Goal: Task Accomplishment & Management: Complete application form

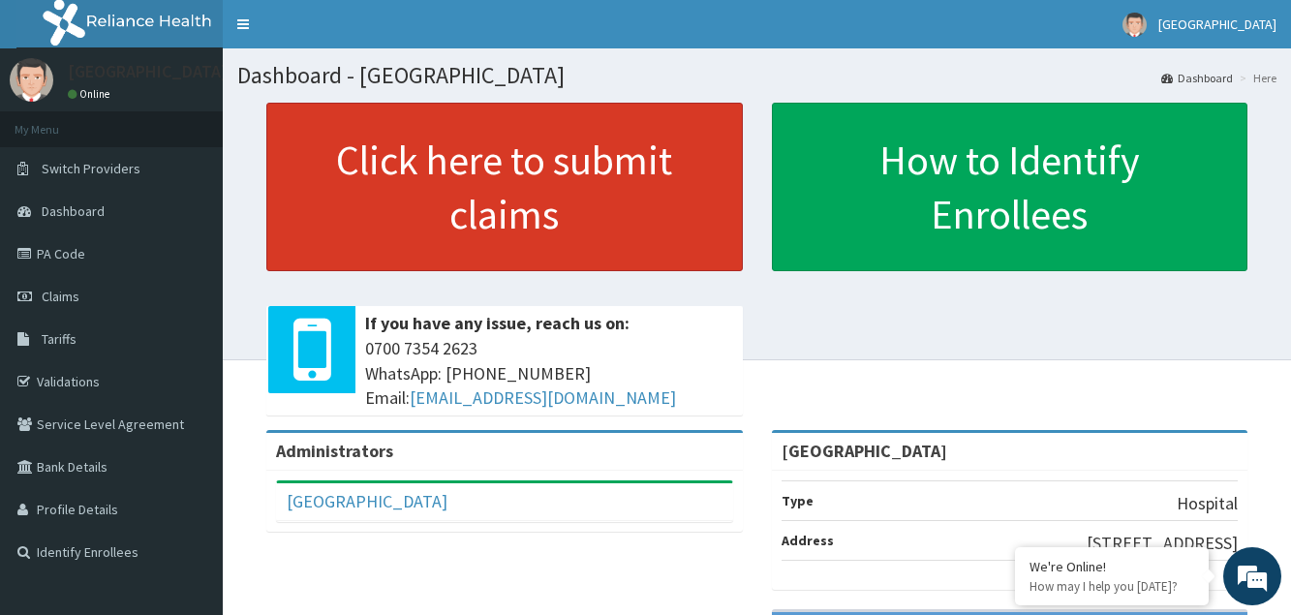
click at [510, 165] on link "Click here to submit claims" at bounding box center [504, 187] width 476 height 169
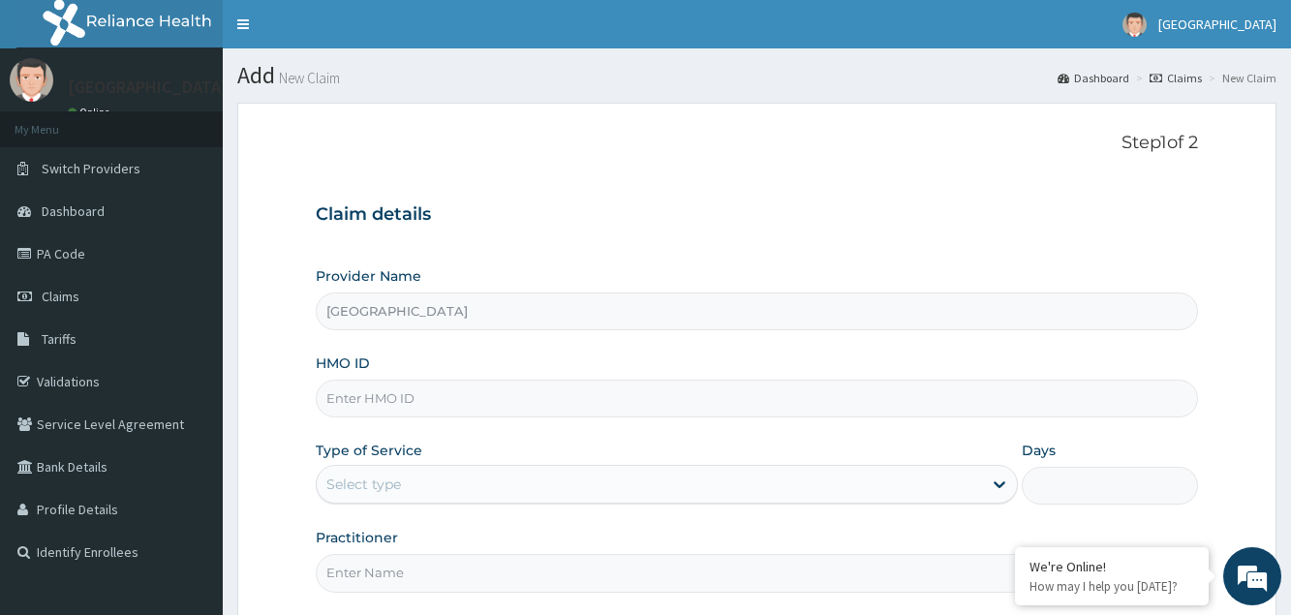
click at [472, 405] on input "HMO ID" at bounding box center [756, 399] width 881 height 38
click at [374, 403] on input "HMO ID" at bounding box center [756, 399] width 881 height 38
type input "PTB/10187/A"
click at [371, 486] on div "Select type" at bounding box center [363, 484] width 75 height 19
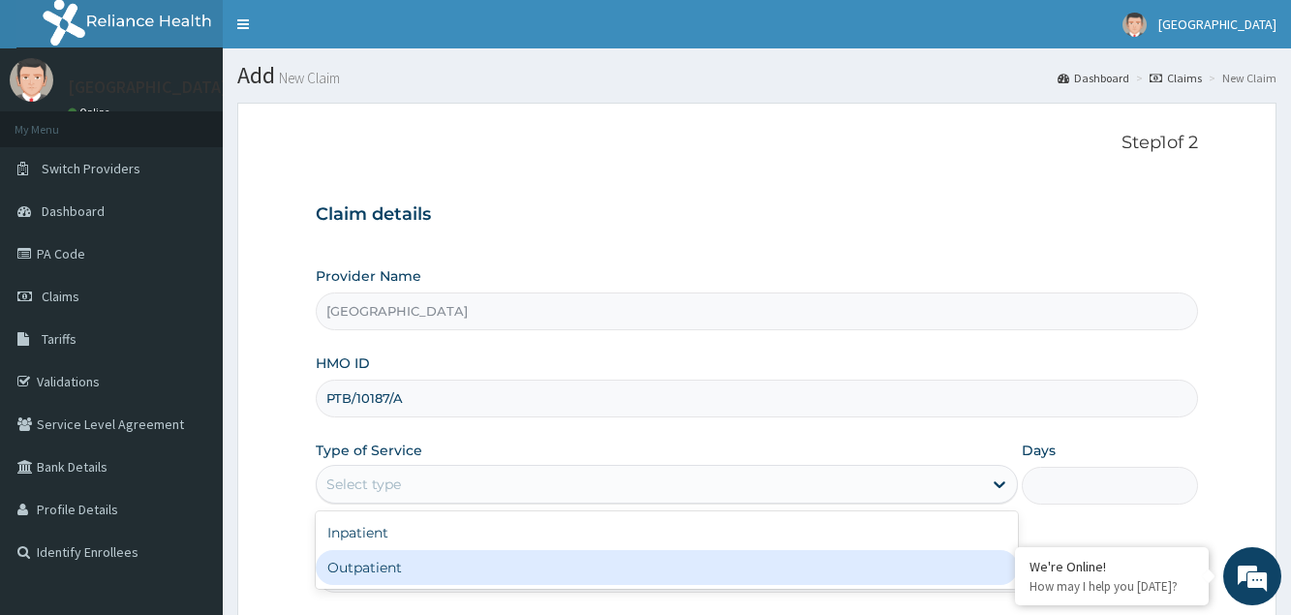
click at [382, 568] on div "Outpatient" at bounding box center [667, 567] width 702 height 35
type input "1"
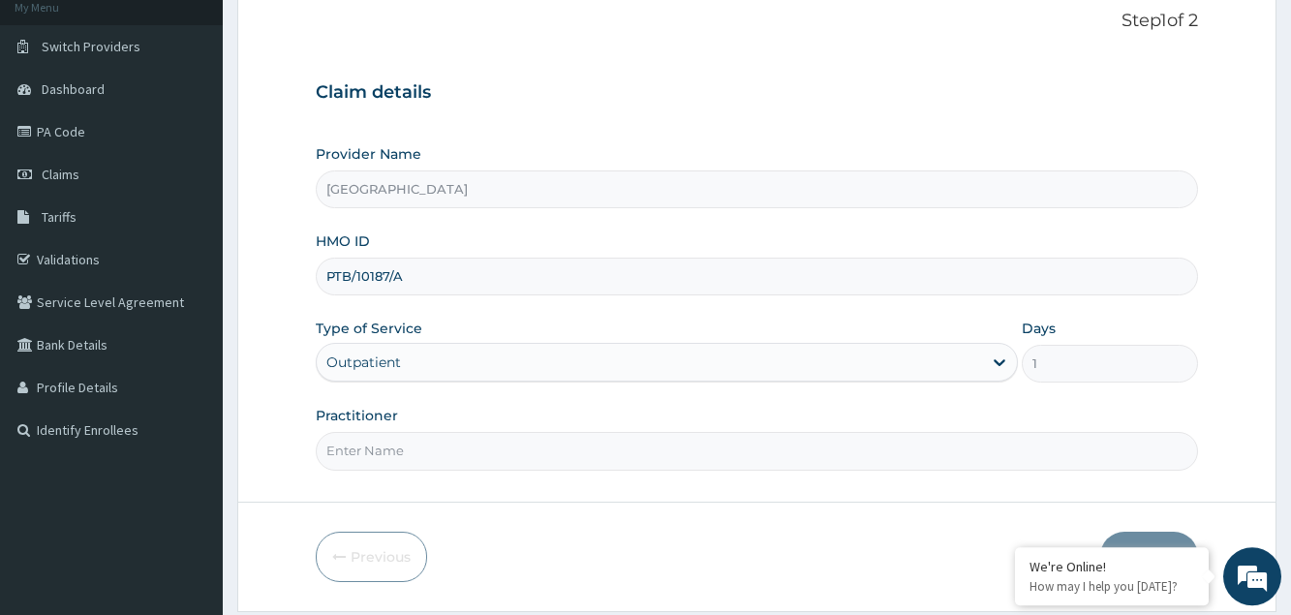
scroll to position [183, 0]
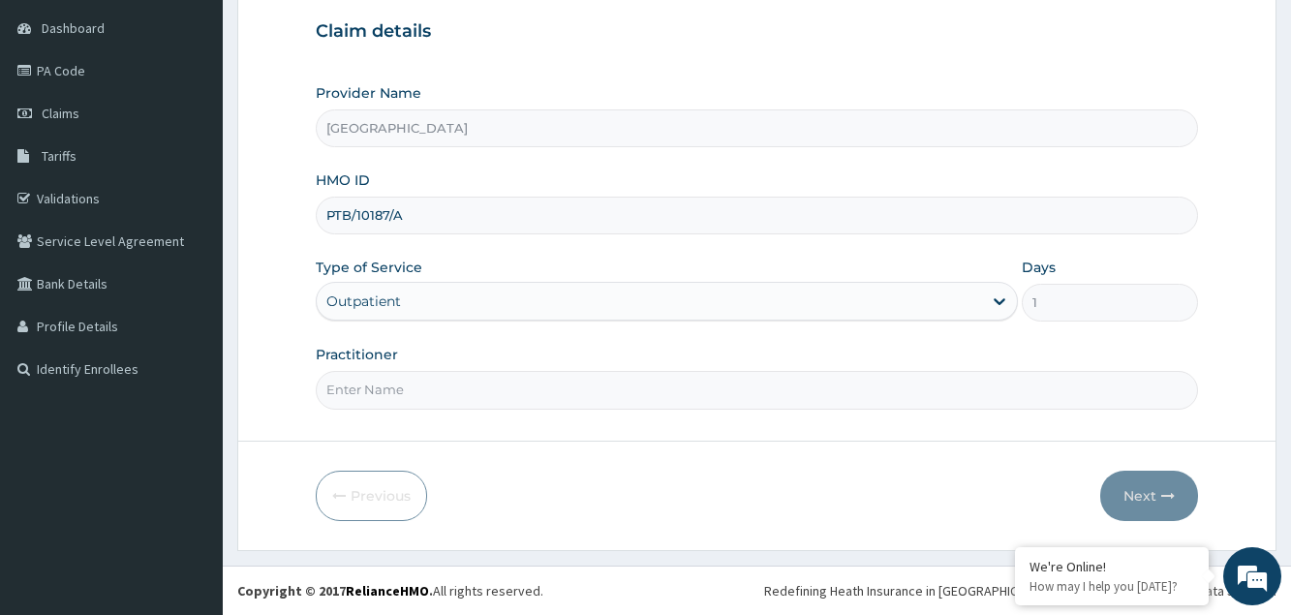
click at [410, 386] on input "Practitioner" at bounding box center [756, 390] width 881 height 38
type input "[PERSON_NAME]"
click at [1136, 491] on button "Next" at bounding box center [1149, 496] width 98 height 50
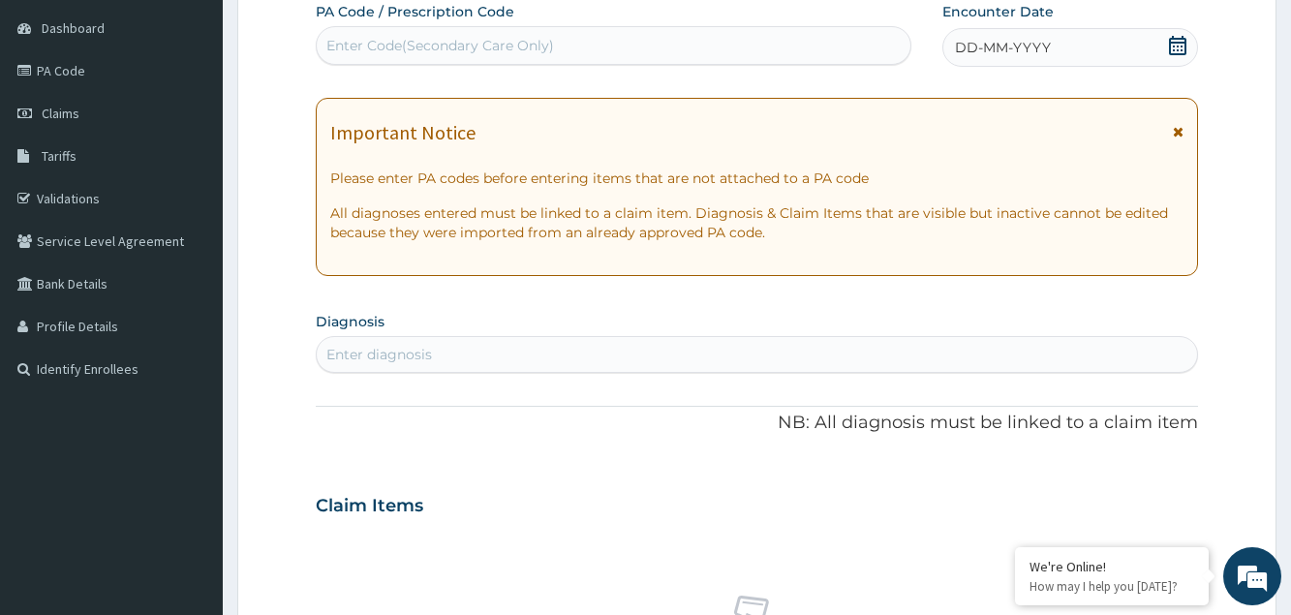
click at [981, 46] on span "DD-MM-YYYY" at bounding box center [1003, 47] width 96 height 19
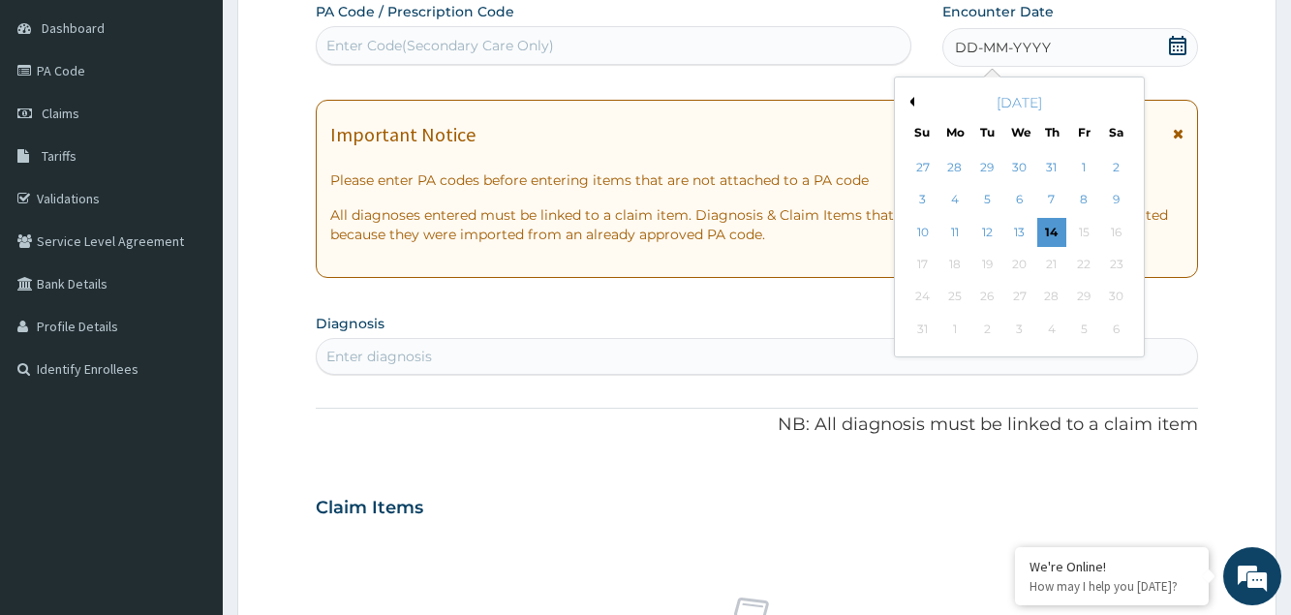
click at [910, 101] on button "Previous Month" at bounding box center [910, 102] width 10 height 10
click at [1087, 206] on div "11" at bounding box center [1083, 200] width 29 height 29
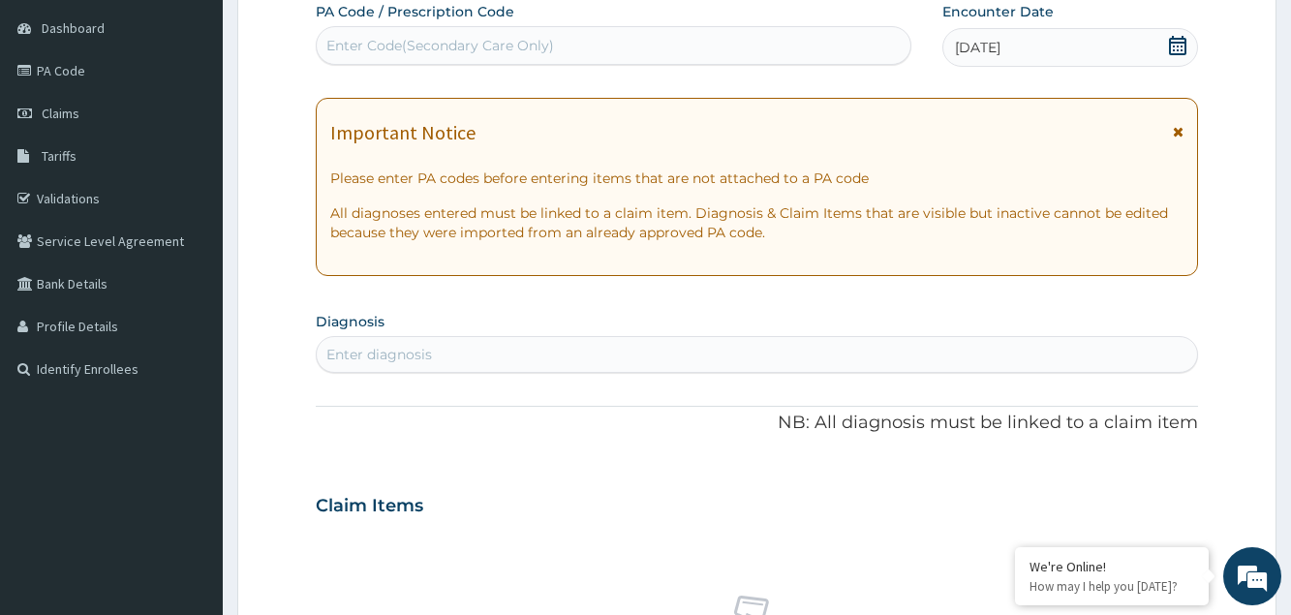
click at [507, 350] on div "Enter diagnosis" at bounding box center [756, 354] width 879 height 31
type input "[MEDICAL_DATA]"
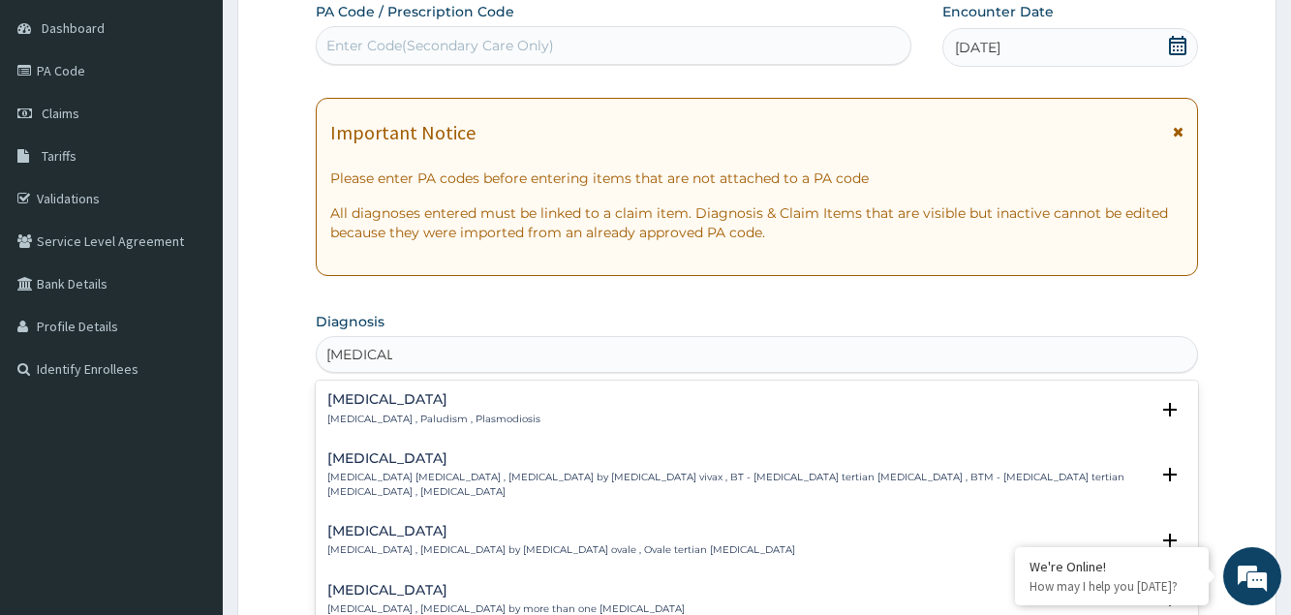
click at [475, 409] on div "[MEDICAL_DATA] [MEDICAL_DATA] , Paludism , Plasmodiosis" at bounding box center [433, 409] width 213 height 34
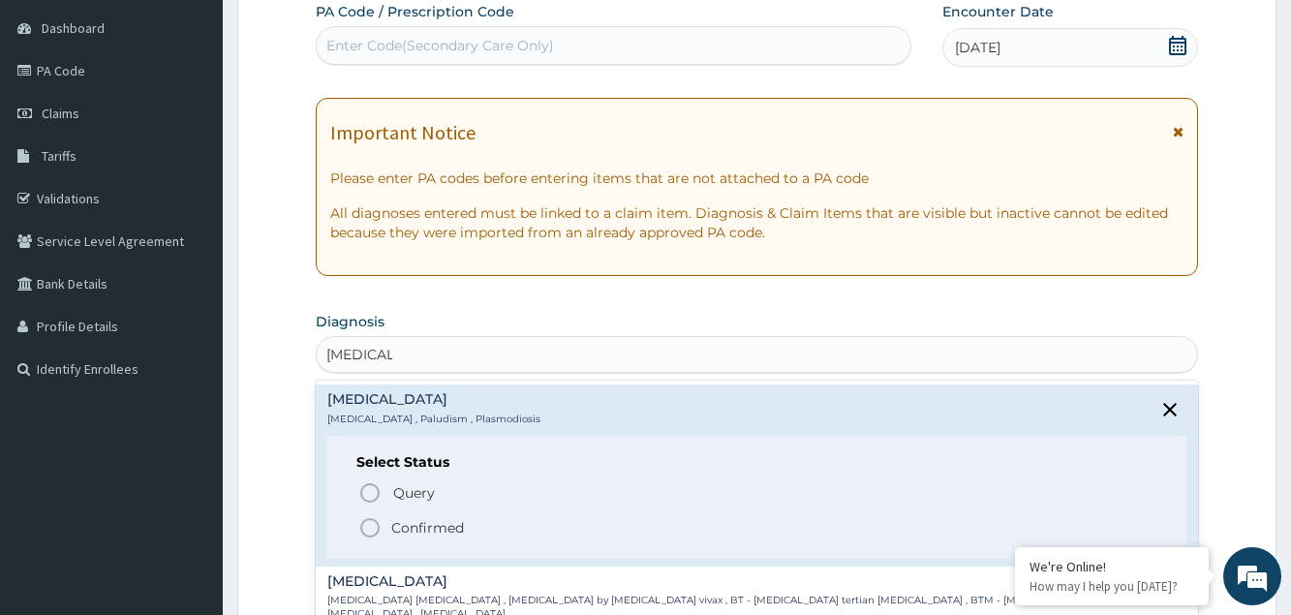
click at [402, 527] on p "Confirmed" at bounding box center [427, 527] width 73 height 19
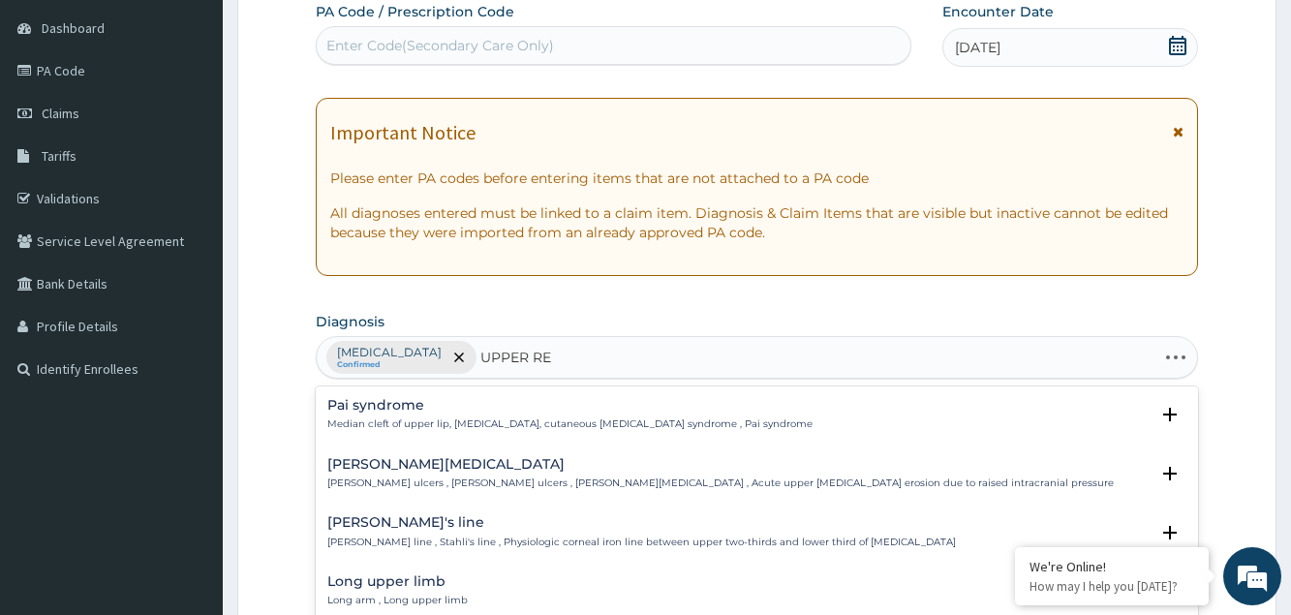
type input "UPPER RES"
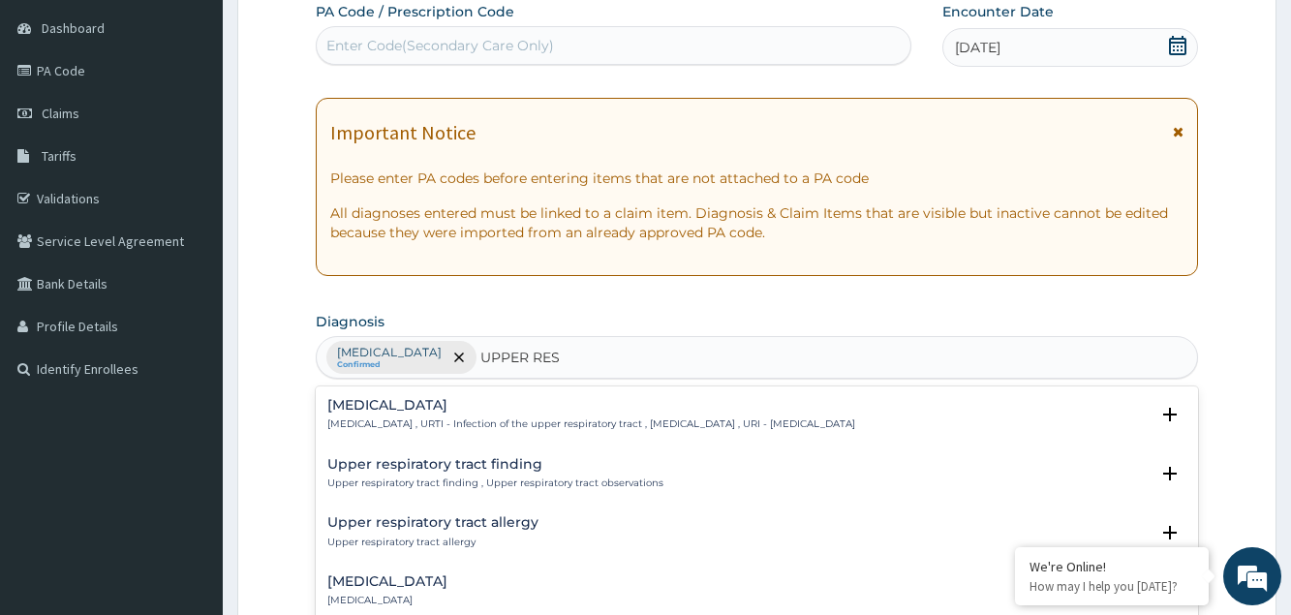
click at [440, 423] on p "[MEDICAL_DATA] , URTI - Infection of the upper respiratory tract , [MEDICAL_DAT…" at bounding box center [591, 424] width 528 height 14
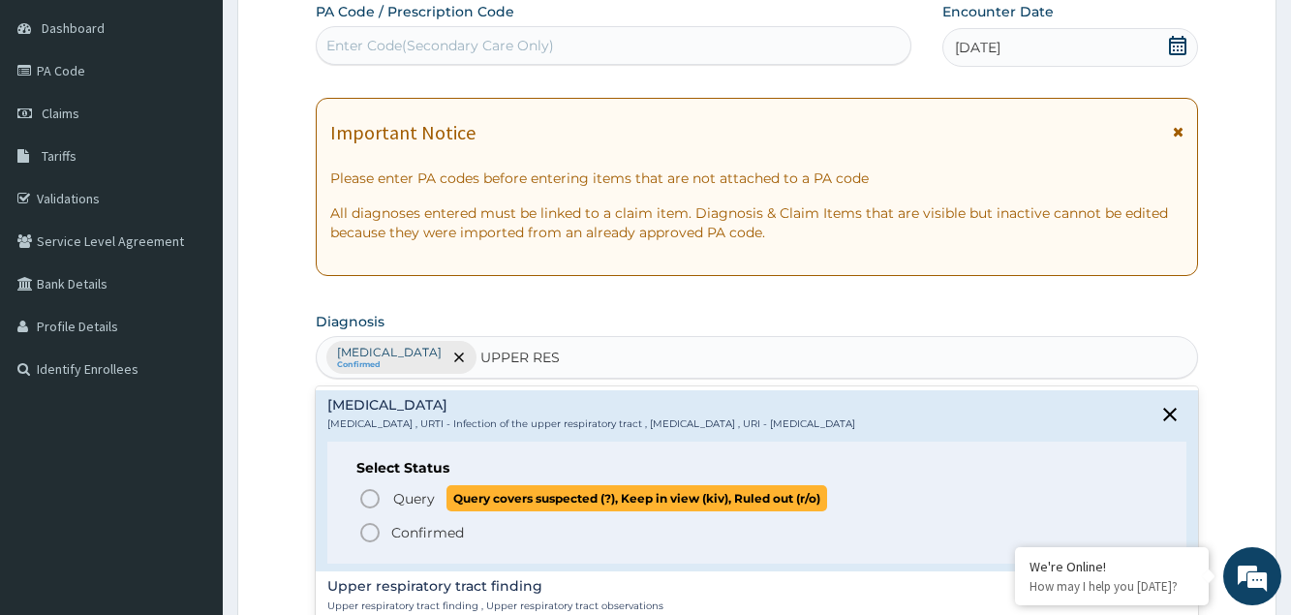
click at [415, 501] on span "Query" at bounding box center [414, 498] width 42 height 19
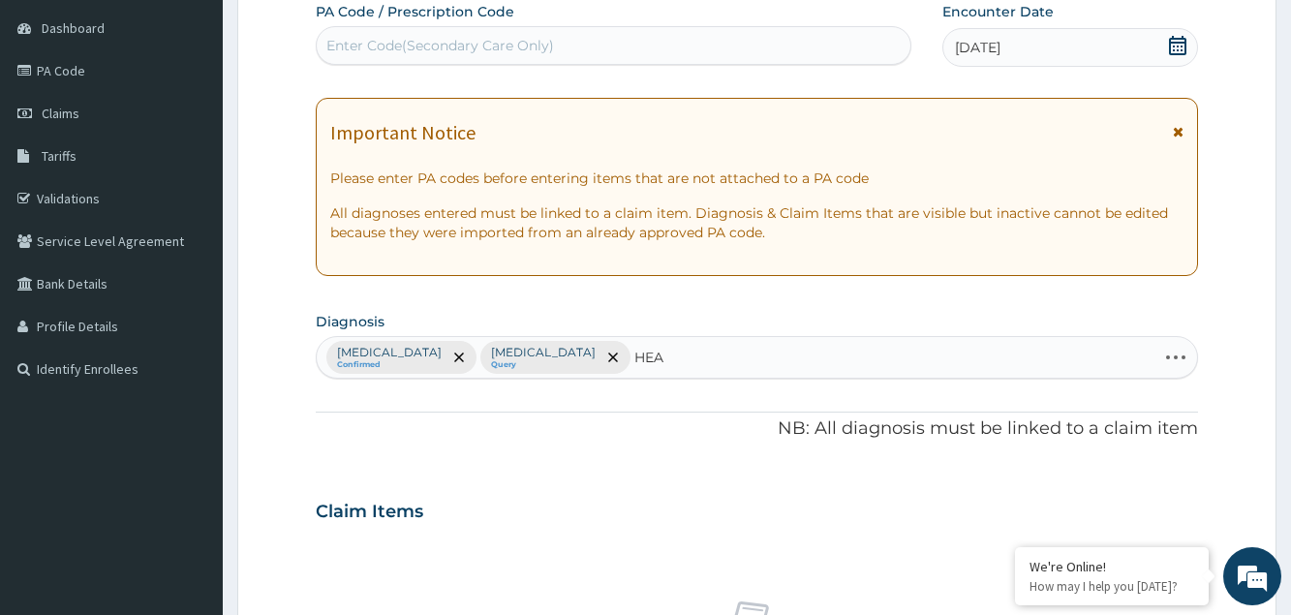
type input "HEAD"
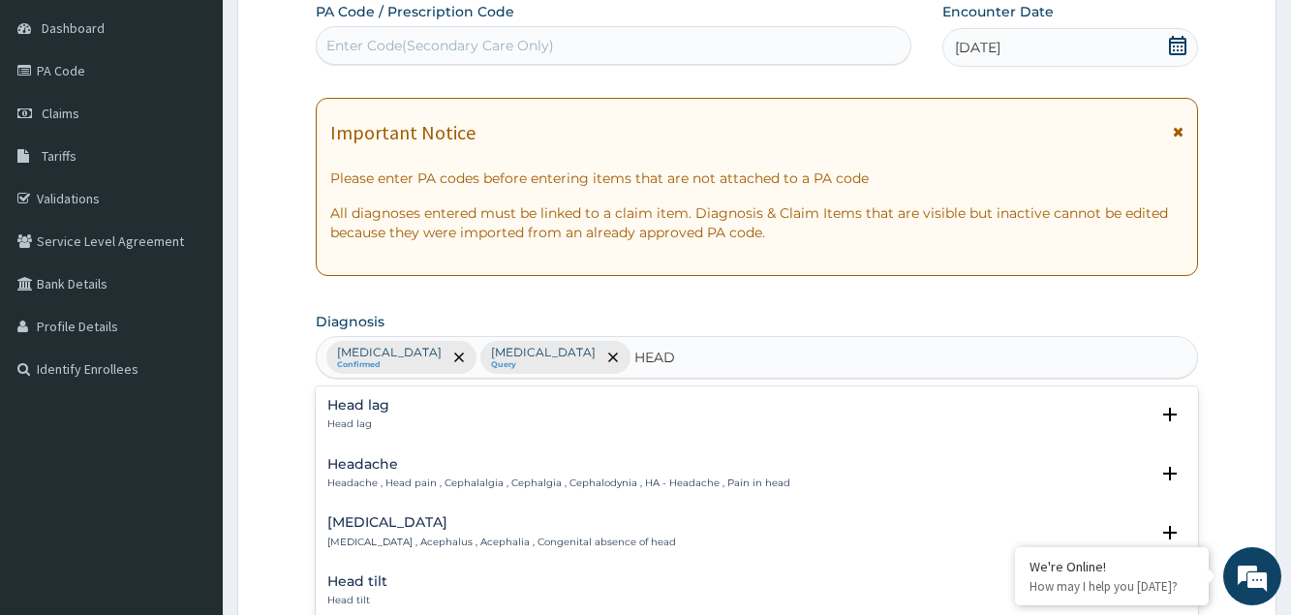
click at [500, 473] on div "Headache Headache , Head pain , Cephalalgia , Cephalgia , Cephalodynia , HA - H…" at bounding box center [558, 474] width 463 height 34
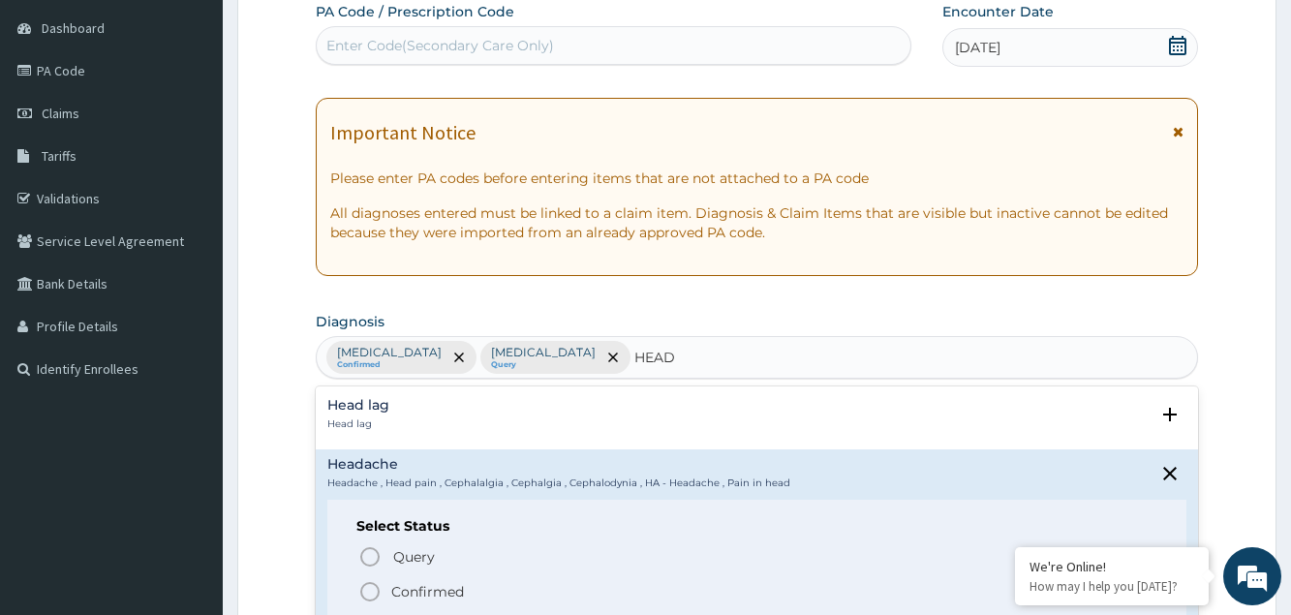
click at [445, 589] on p "Confirmed" at bounding box center [427, 591] width 73 height 19
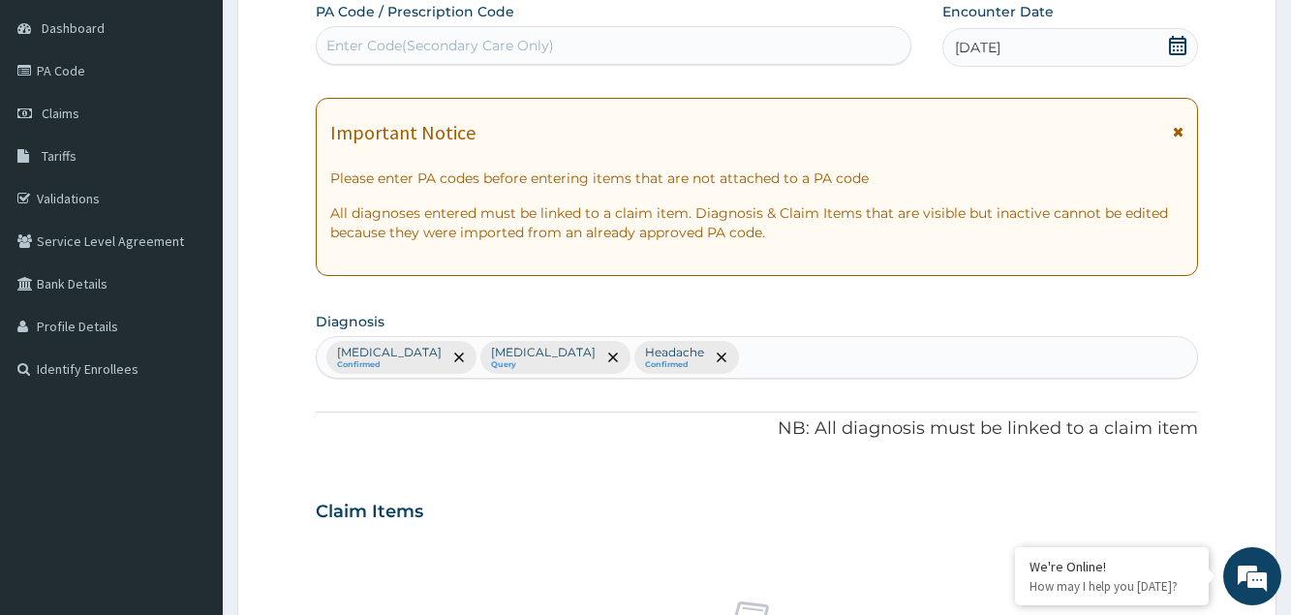
scroll to position [578, 0]
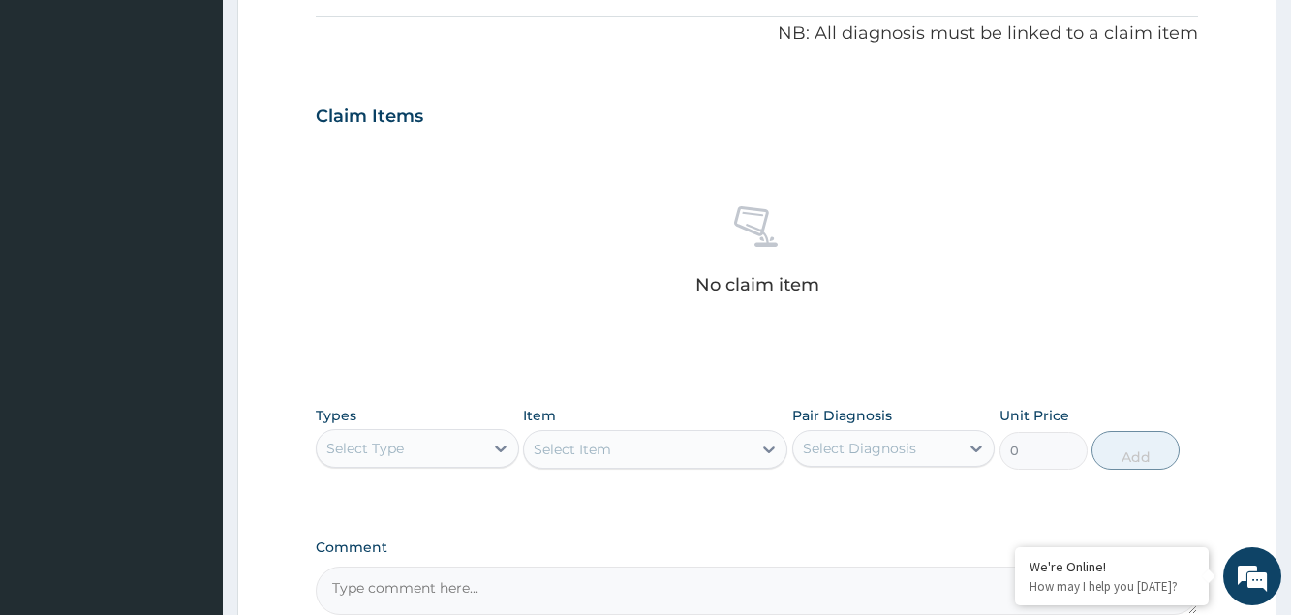
click at [390, 454] on div "Select Type" at bounding box center [364, 448] width 77 height 19
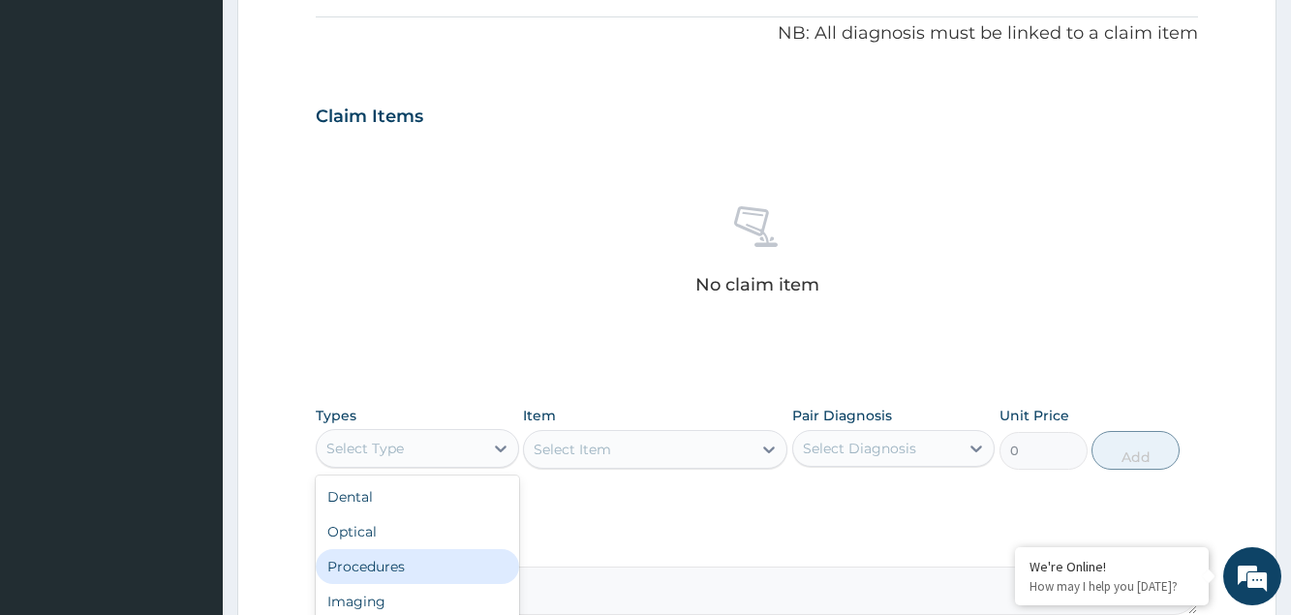
drag, startPoint x: 399, startPoint y: 558, endPoint x: 511, endPoint y: 481, distance: 135.9
click at [400, 553] on div "Procedures" at bounding box center [417, 566] width 202 height 35
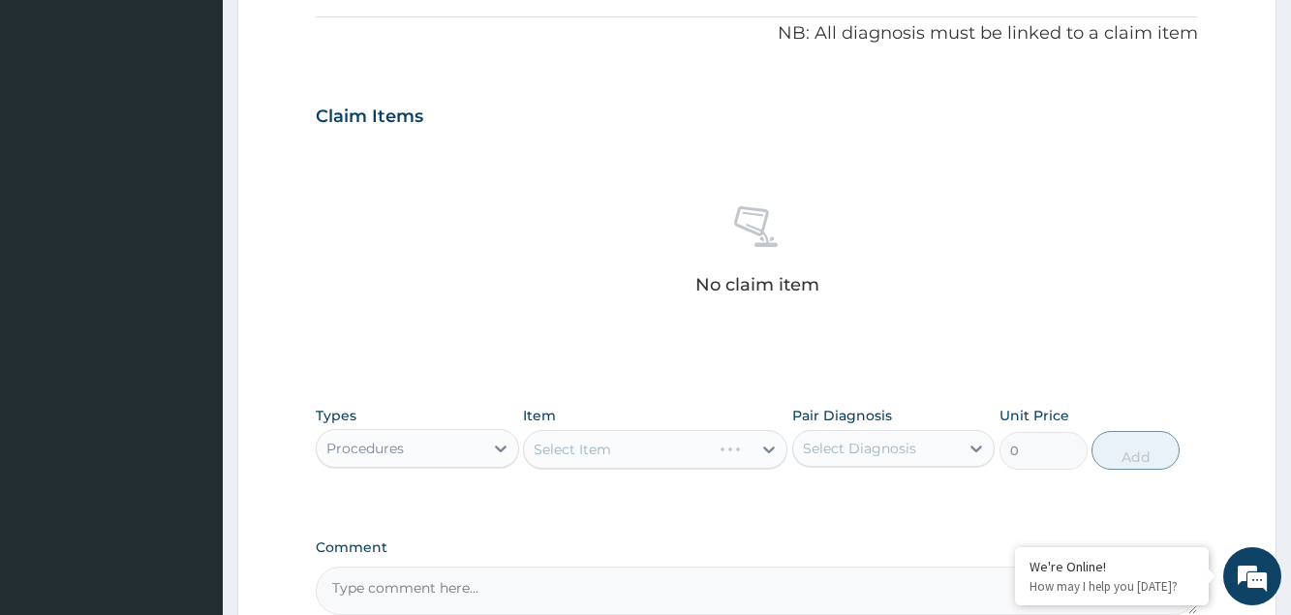
click at [567, 450] on div "Select Item" at bounding box center [655, 449] width 264 height 39
click at [567, 450] on div "Select Item" at bounding box center [572, 449] width 77 height 19
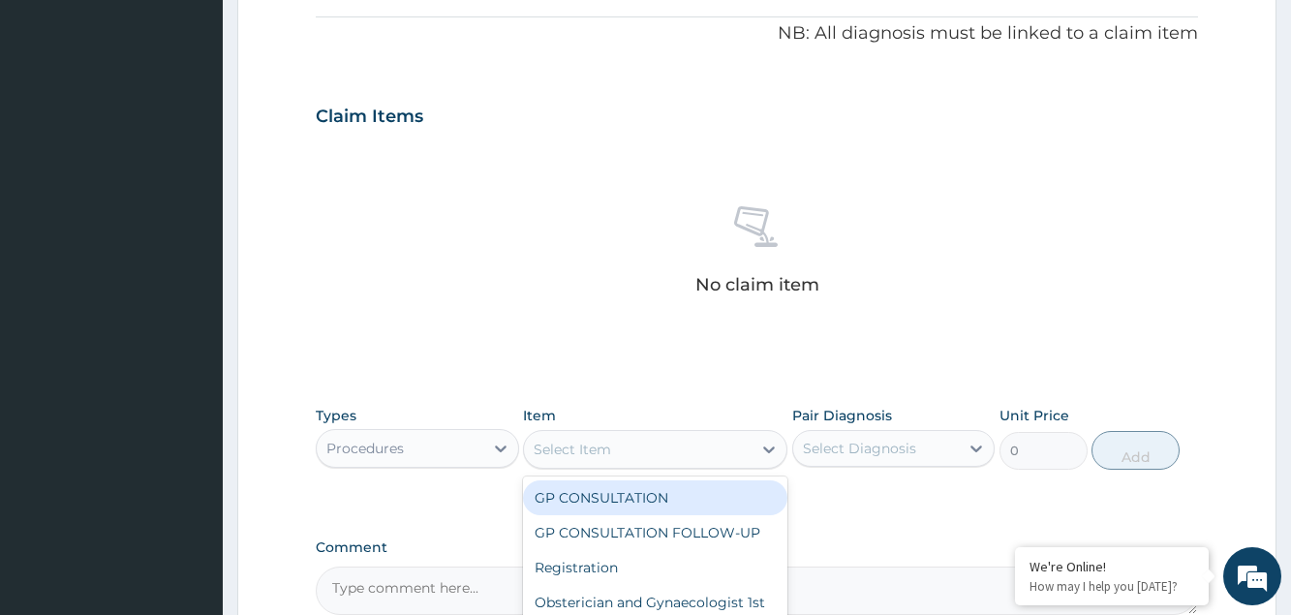
drag, startPoint x: 592, startPoint y: 503, endPoint x: 672, endPoint y: 481, distance: 83.2
click at [594, 502] on div "GP CONSULTATION" at bounding box center [655, 497] width 264 height 35
type input "3000"
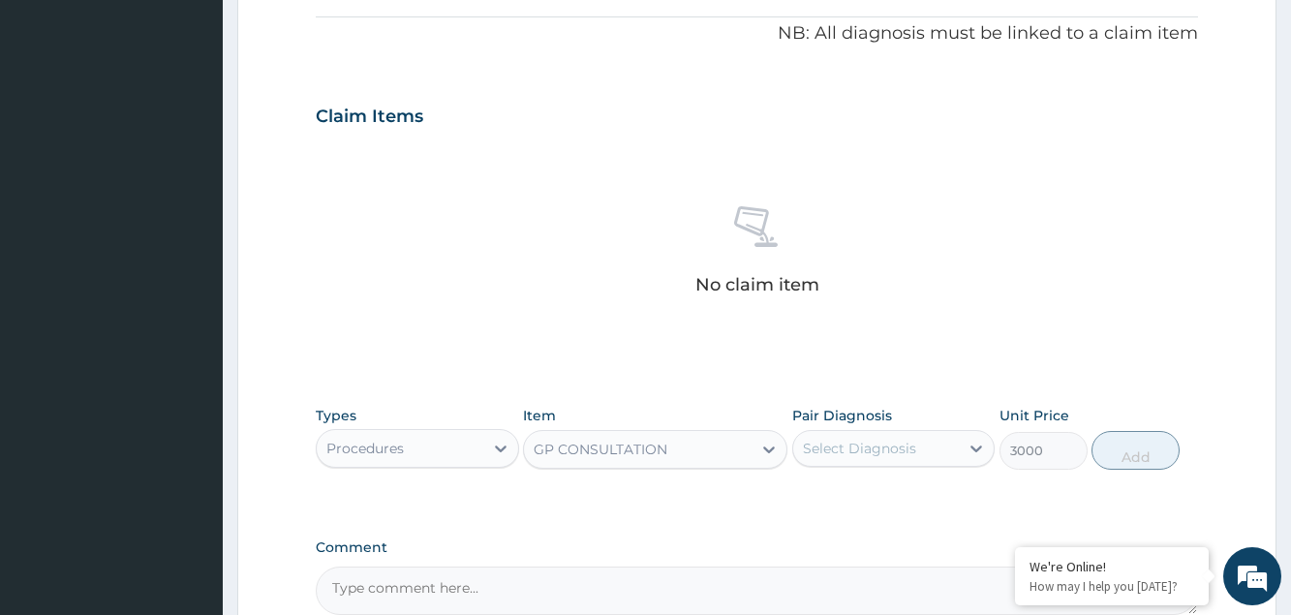
click at [945, 445] on div "Select Diagnosis" at bounding box center [876, 448] width 166 height 31
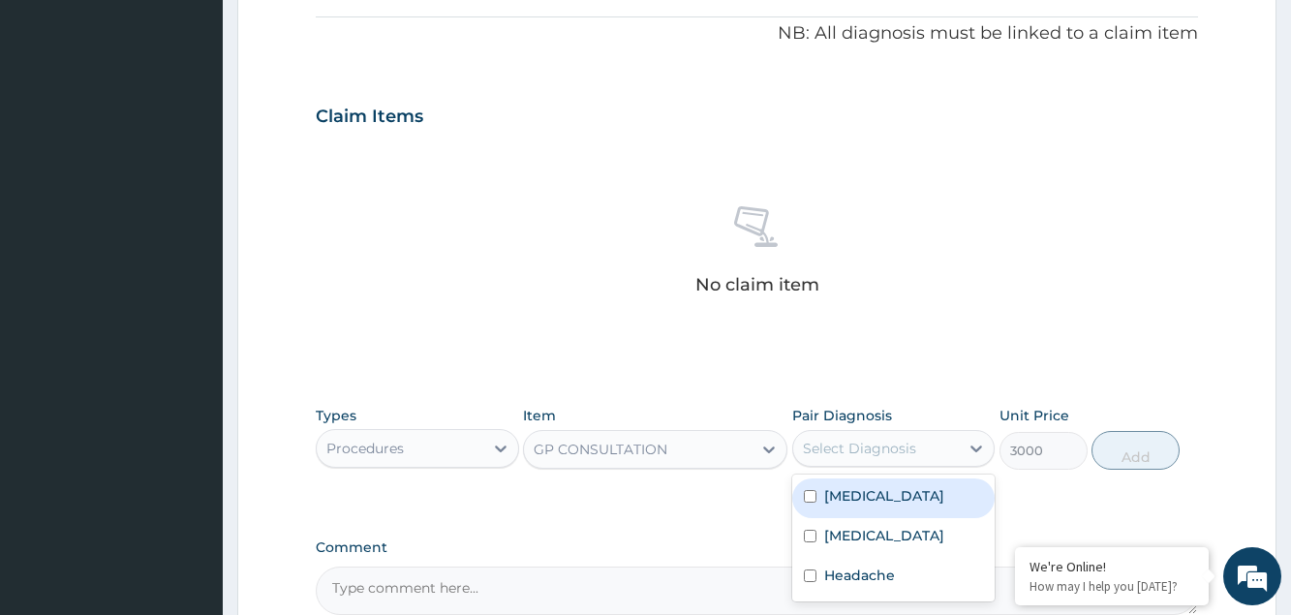
click at [915, 511] on div "[MEDICAL_DATA]" at bounding box center [893, 498] width 202 height 40
checkbox input "true"
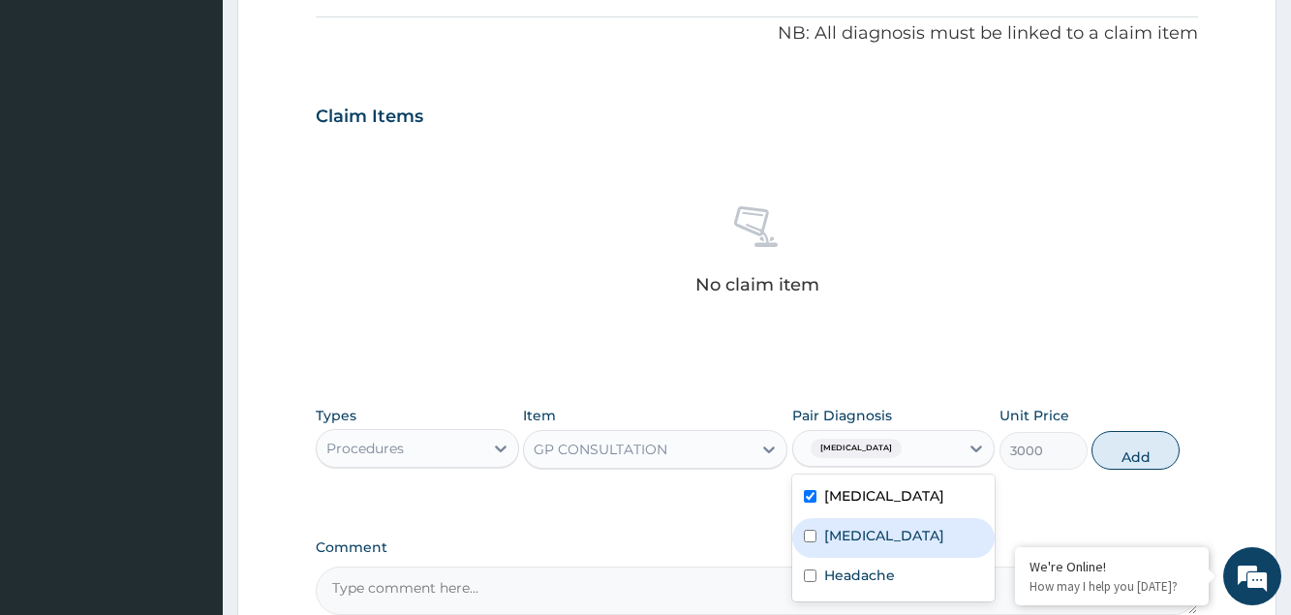
click at [894, 538] on label "[MEDICAL_DATA]" at bounding box center [884, 535] width 120 height 19
checkbox input "true"
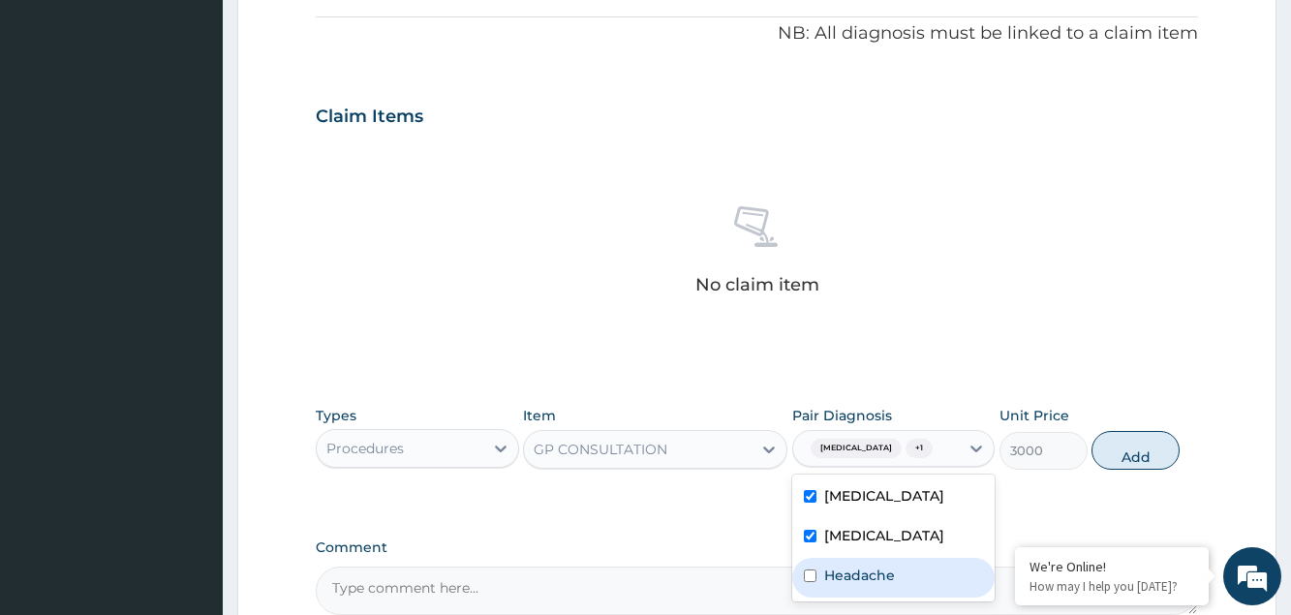
click at [874, 585] on label "Headache" at bounding box center [859, 575] width 71 height 19
checkbox input "true"
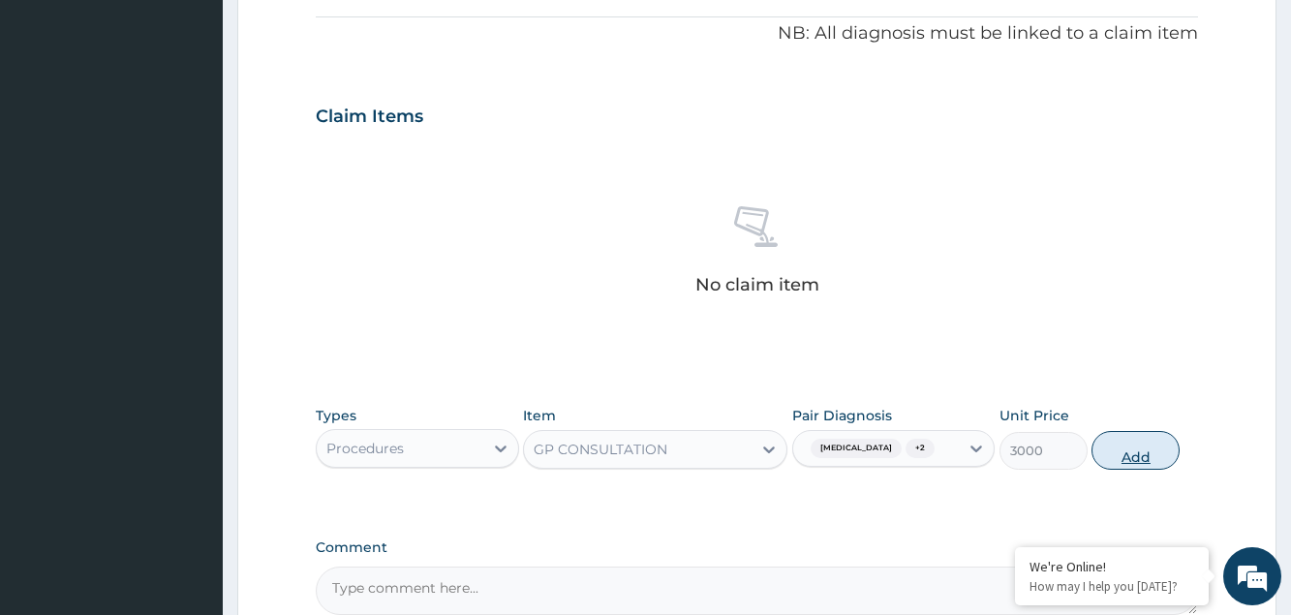
click at [1126, 457] on button "Add" at bounding box center [1135, 450] width 88 height 39
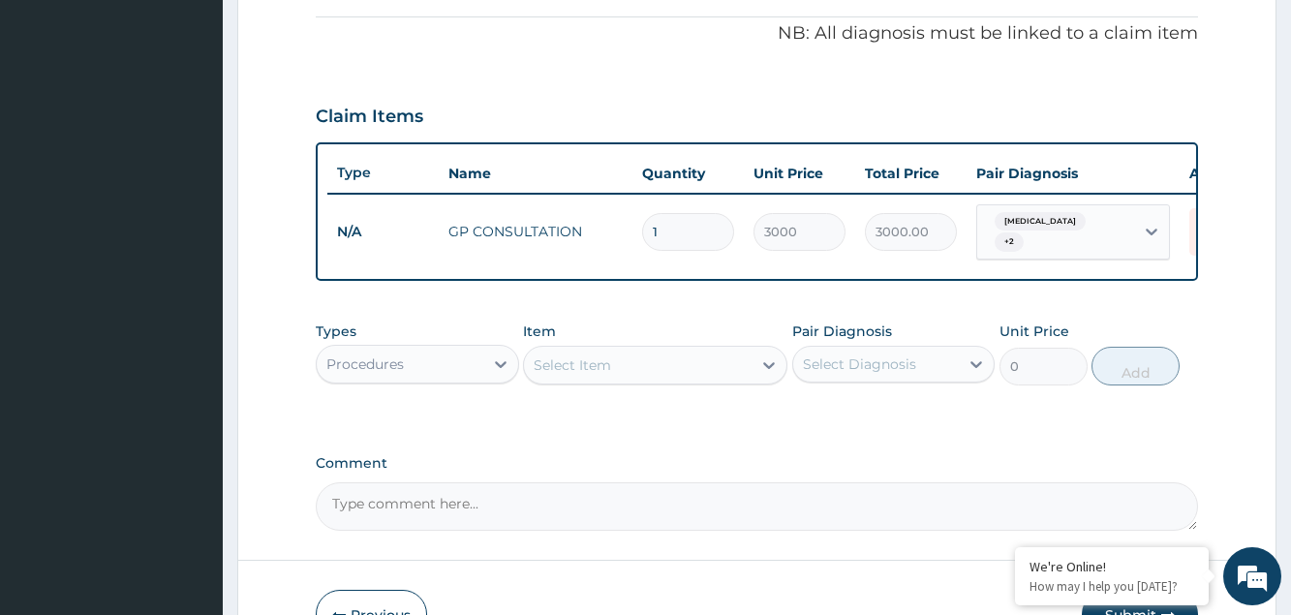
click at [423, 369] on div "Procedures" at bounding box center [400, 364] width 166 height 31
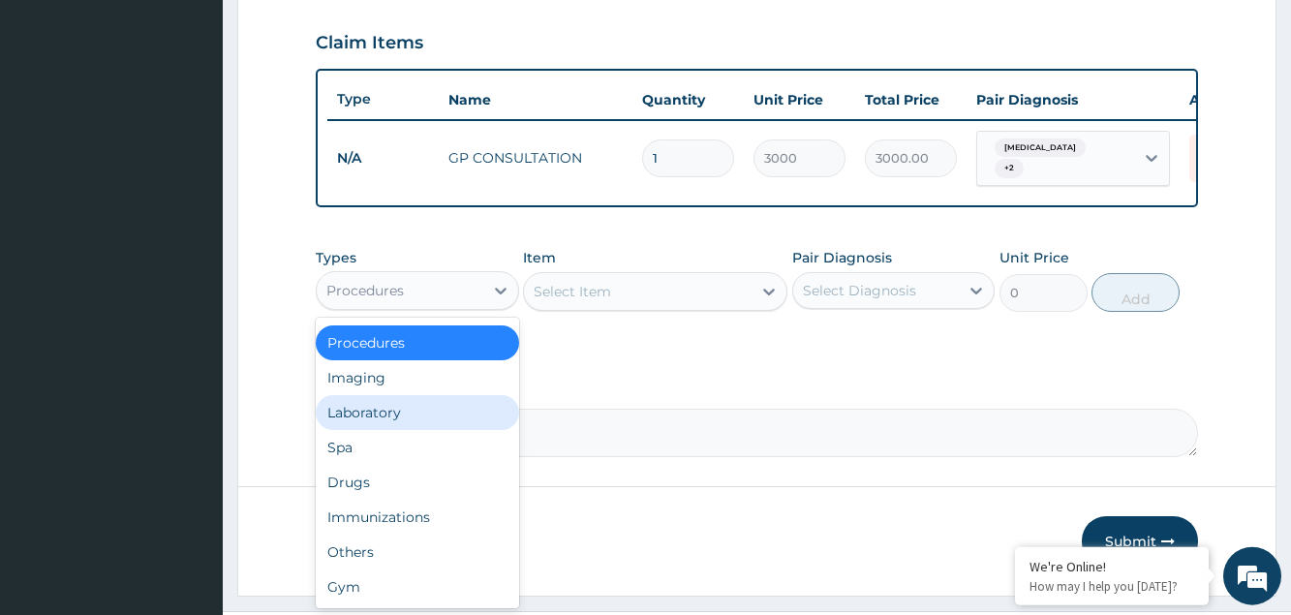
scroll to position [677, 0]
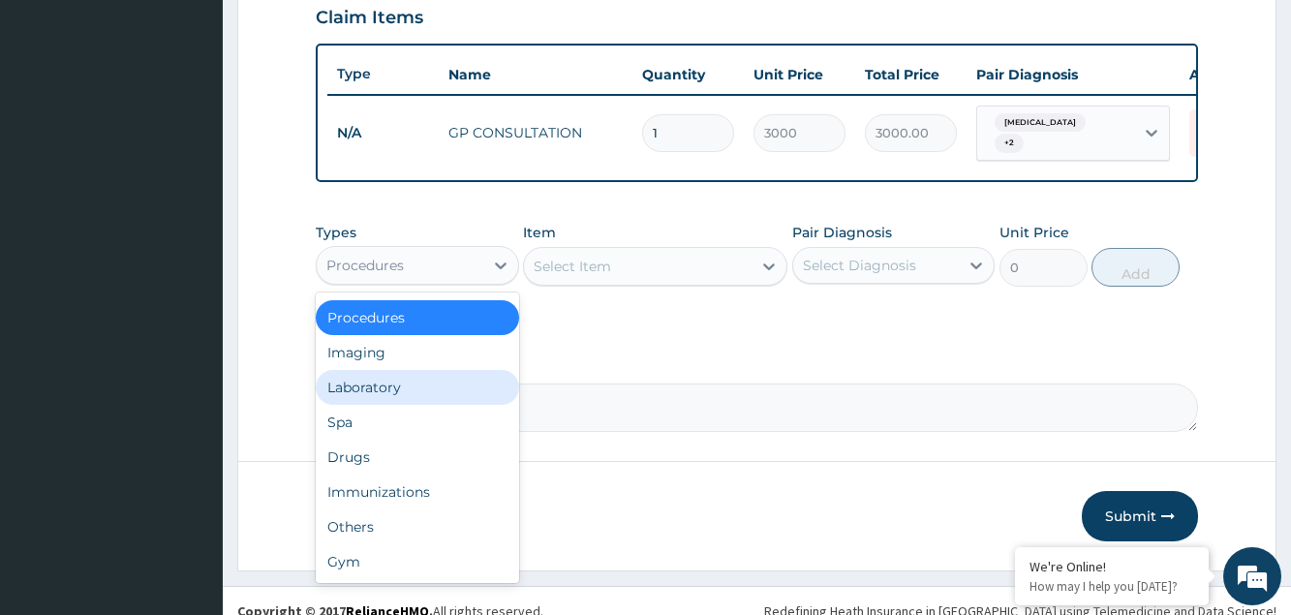
click at [376, 390] on div "Laboratory" at bounding box center [417, 387] width 202 height 35
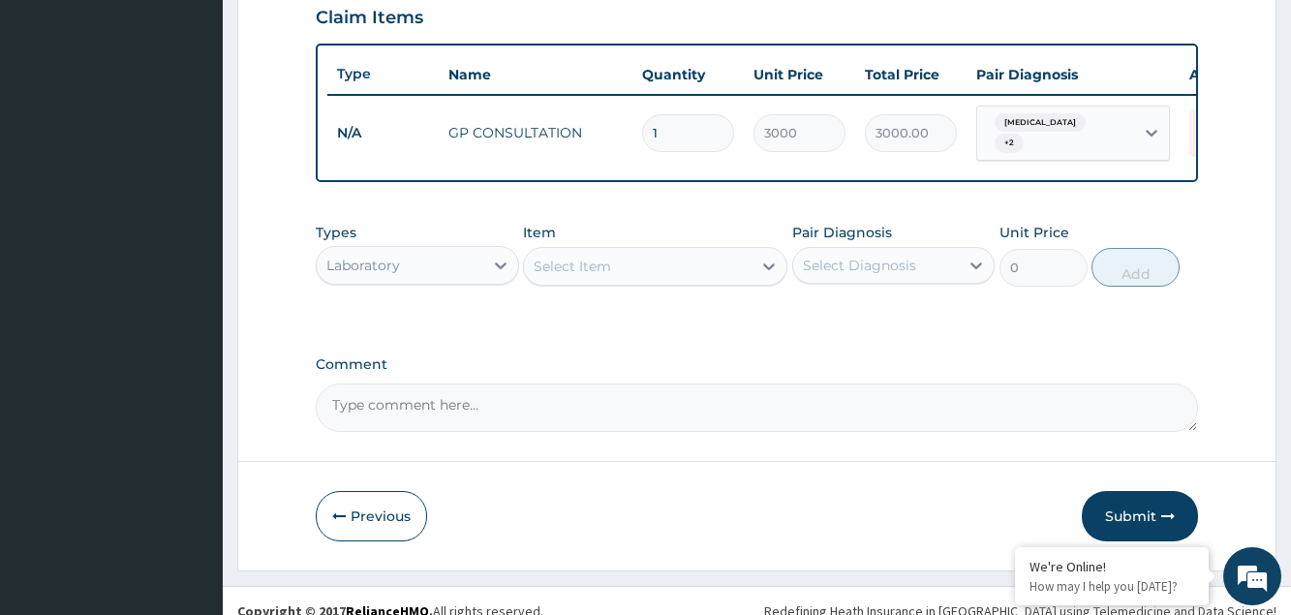
click at [626, 279] on div "Select Item" at bounding box center [638, 266] width 228 height 31
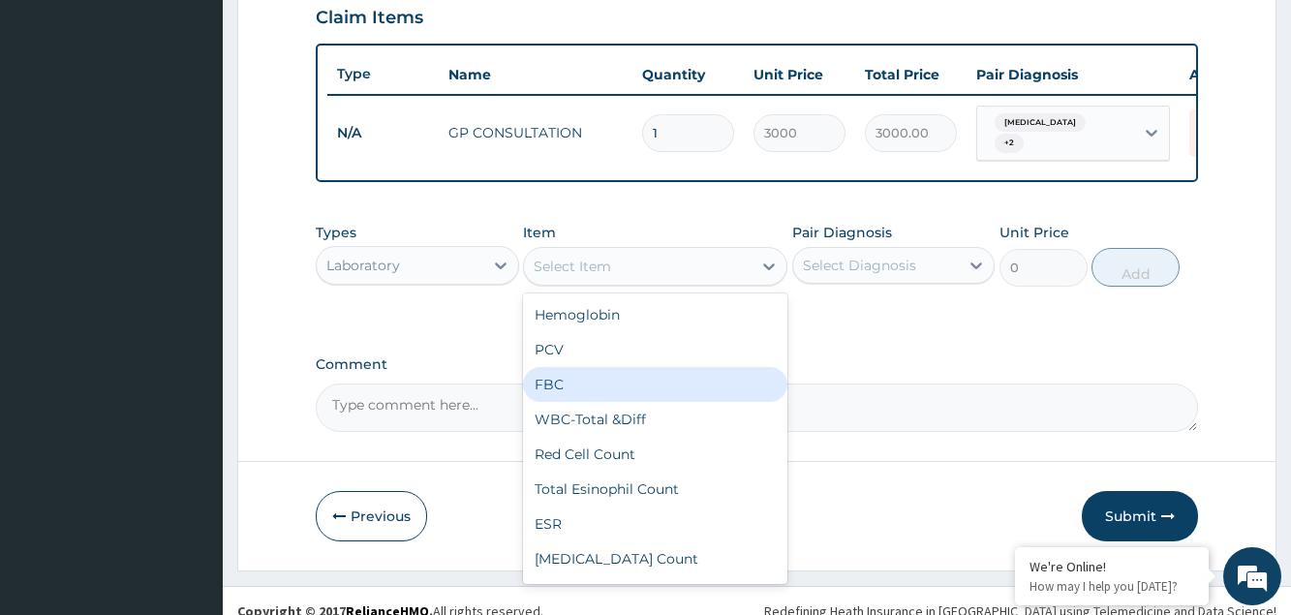
click at [613, 388] on div "FBC" at bounding box center [655, 384] width 264 height 35
type input "3000"
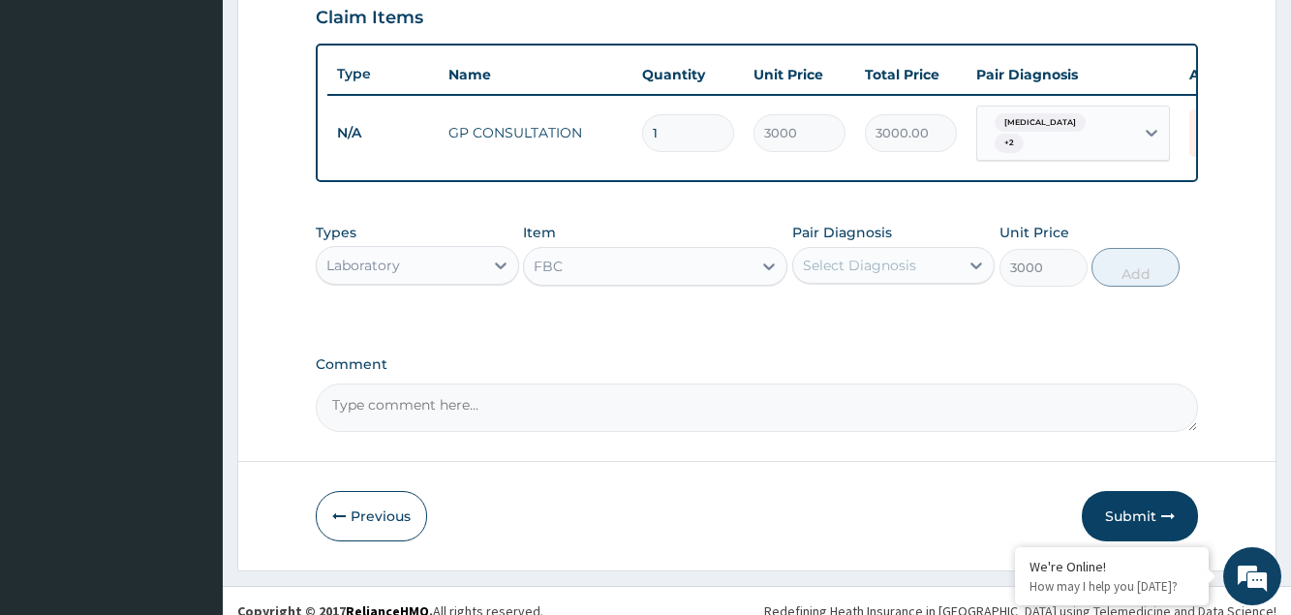
click at [826, 275] on div "Select Diagnosis" at bounding box center [859, 265] width 113 height 19
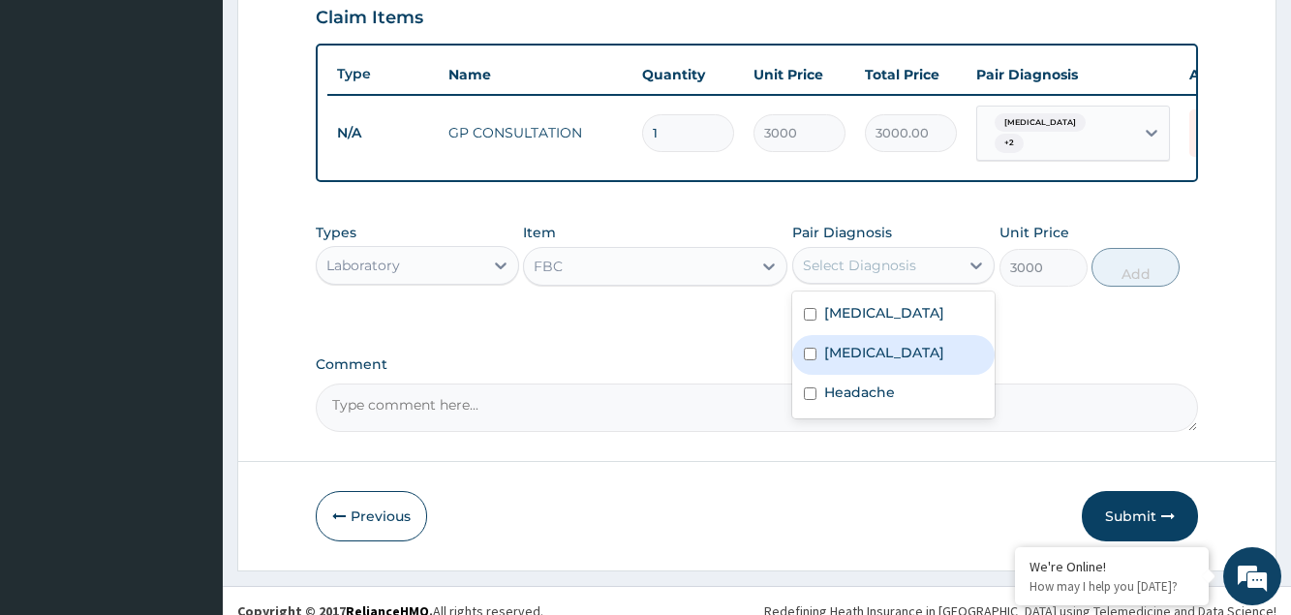
click at [827, 362] on label "[MEDICAL_DATA]" at bounding box center [884, 352] width 120 height 19
checkbox input "true"
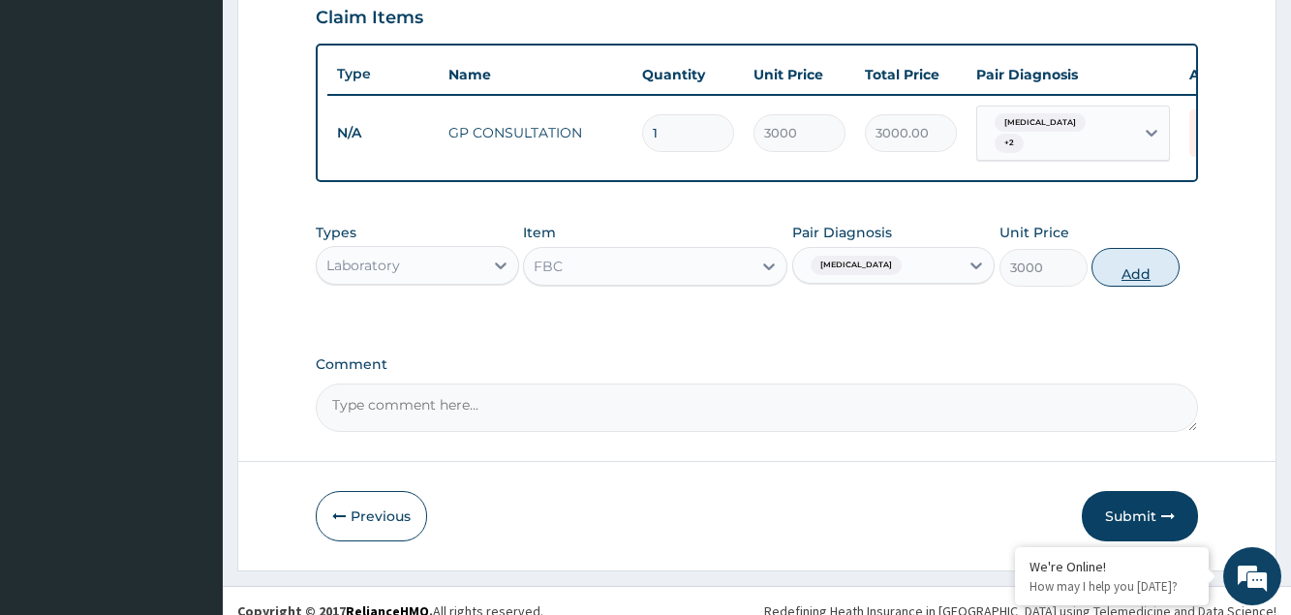
click at [1125, 285] on button "Add" at bounding box center [1135, 267] width 88 height 39
type input "0"
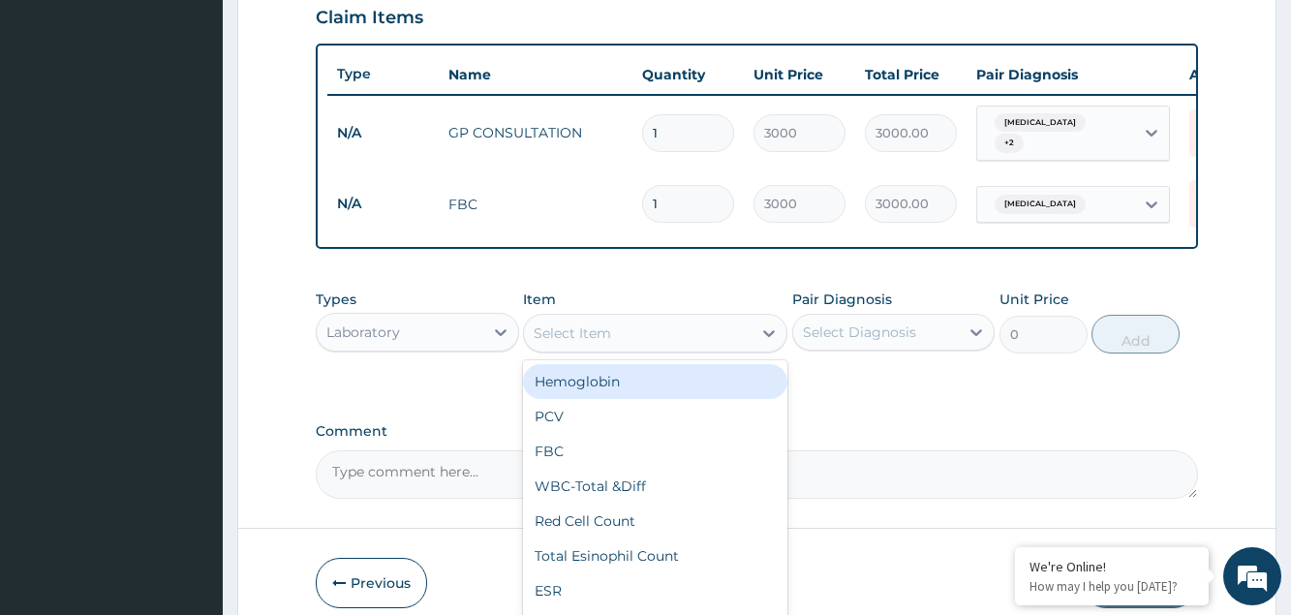
click at [604, 343] on div "Select Item" at bounding box center [572, 332] width 77 height 19
type input "MALA"
click at [552, 384] on div "[MEDICAL_DATA] [MEDICAL_DATA]" at bounding box center [655, 381] width 264 height 35
type input "1000"
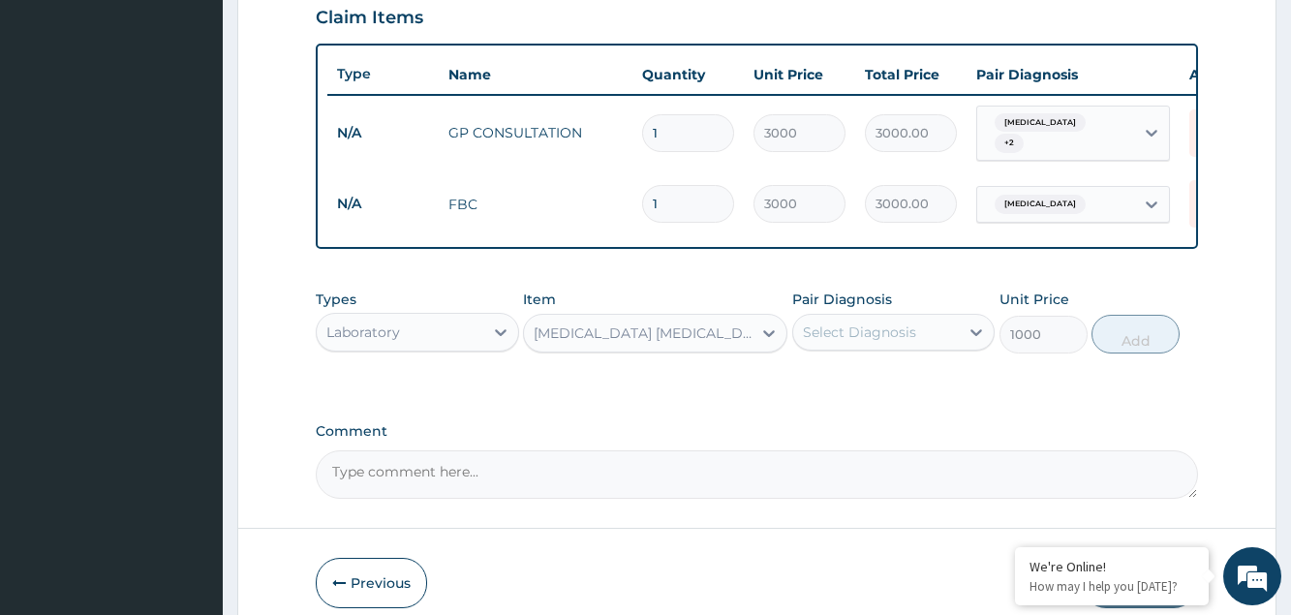
drag, startPoint x: 908, startPoint y: 311, endPoint x: 903, endPoint y: 326, distance: 16.5
click at [908, 316] on div "Pair Diagnosis Select Diagnosis" at bounding box center [893, 322] width 202 height 64
click at [902, 337] on div "Select Diagnosis" at bounding box center [859, 331] width 113 height 19
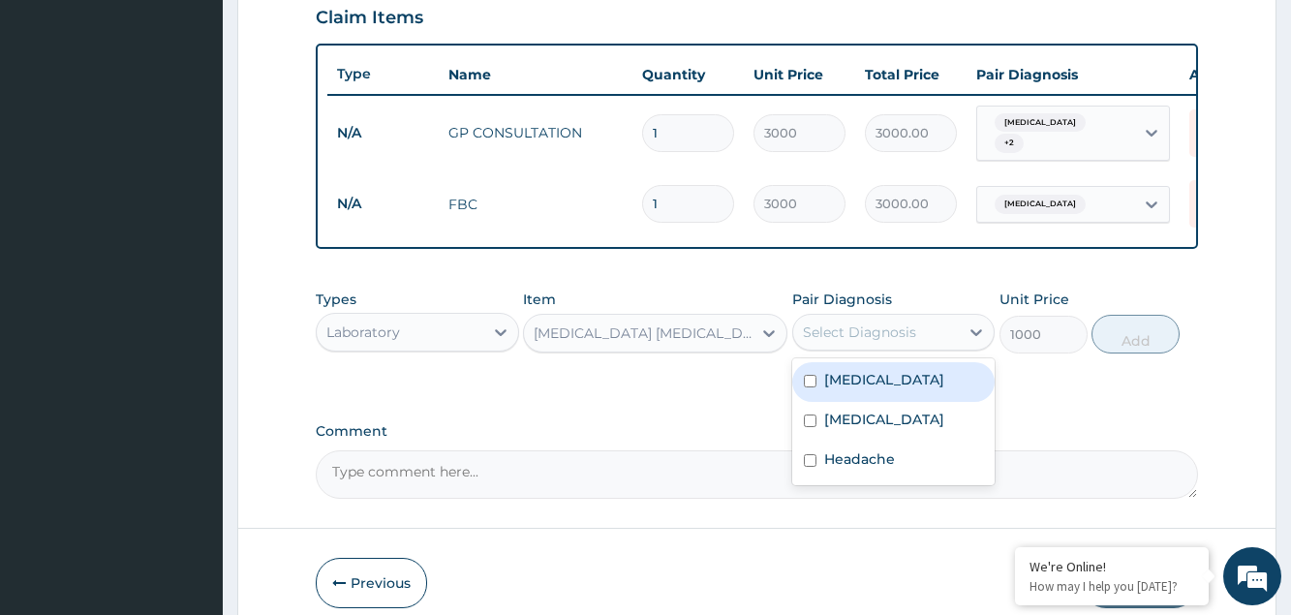
click at [895, 390] on div "[MEDICAL_DATA]" at bounding box center [893, 382] width 202 height 40
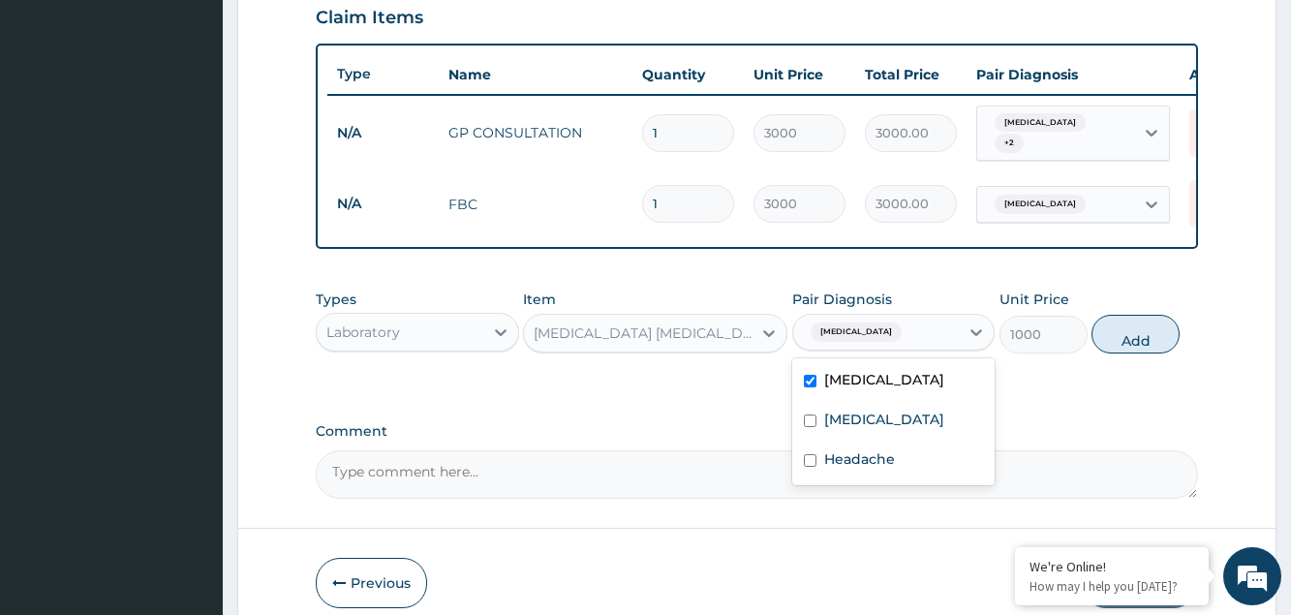
checkbox input "true"
click at [1139, 341] on button "Add" at bounding box center [1135, 334] width 88 height 39
type input "0"
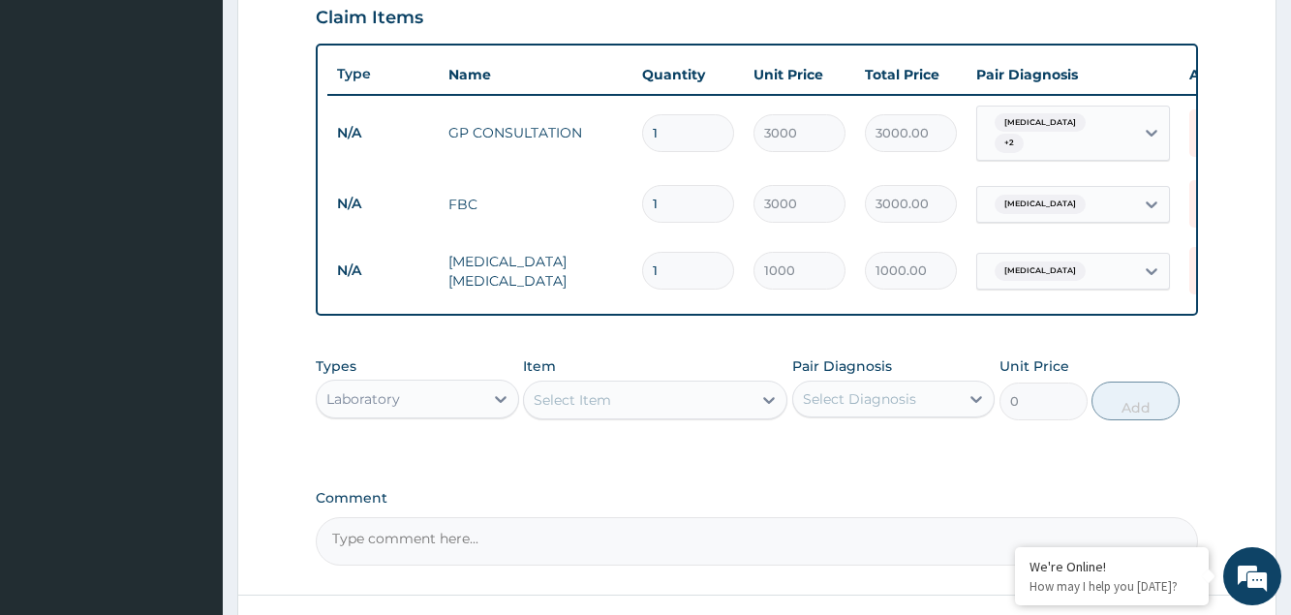
click at [363, 541] on textarea "Comment" at bounding box center [756, 541] width 881 height 48
click at [428, 393] on div "Laboratory" at bounding box center [400, 398] width 166 height 31
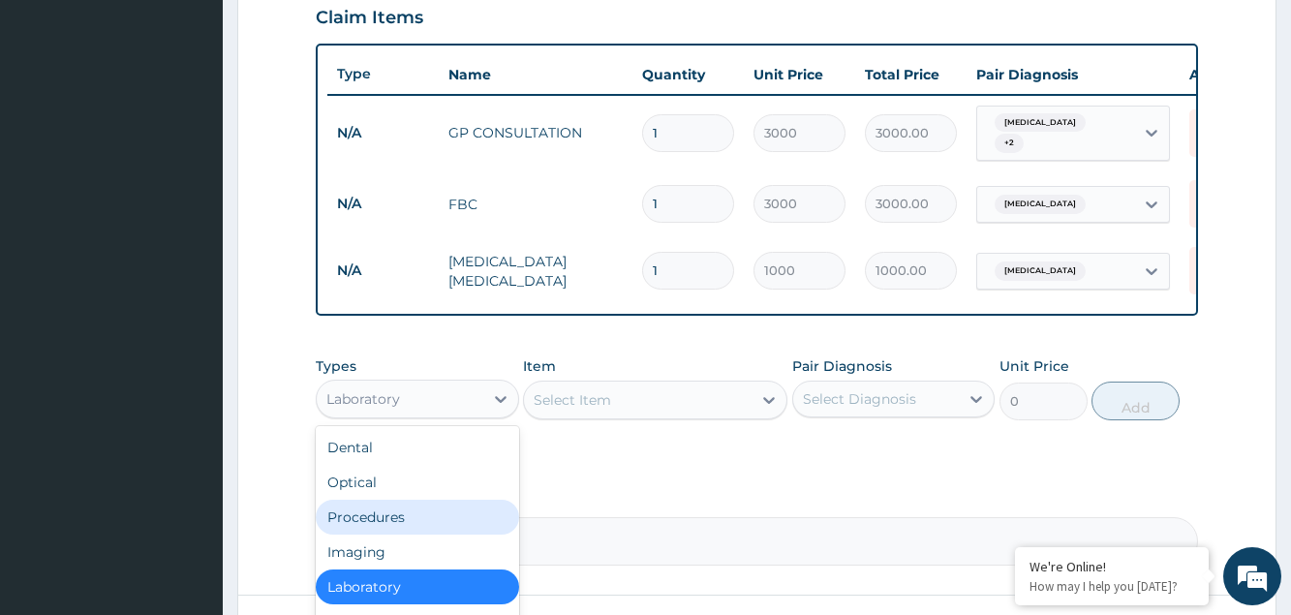
scroll to position [66, 0]
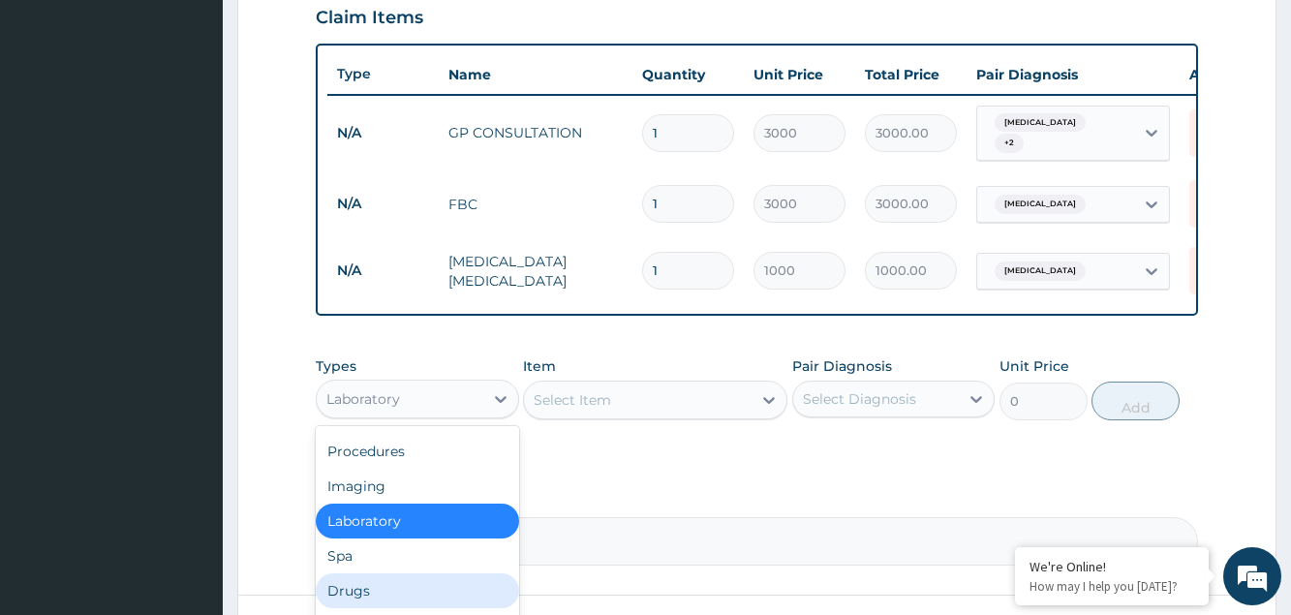
click at [413, 597] on div "Drugs" at bounding box center [417, 590] width 202 height 35
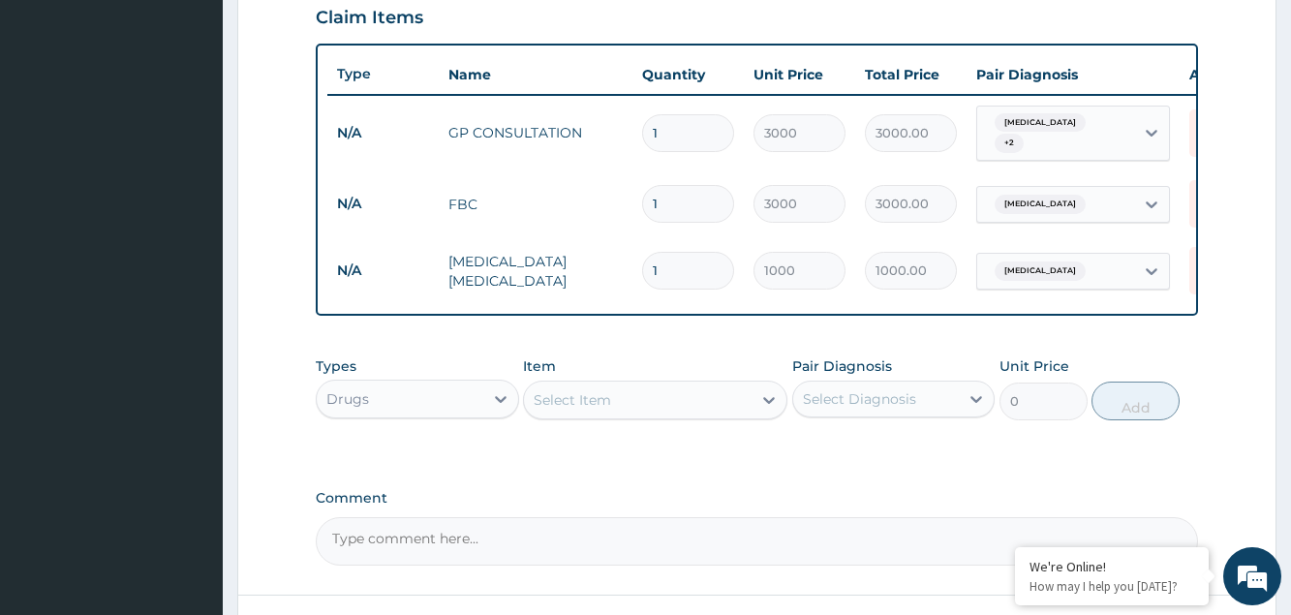
click at [617, 414] on div "Select Item" at bounding box center [638, 399] width 228 height 31
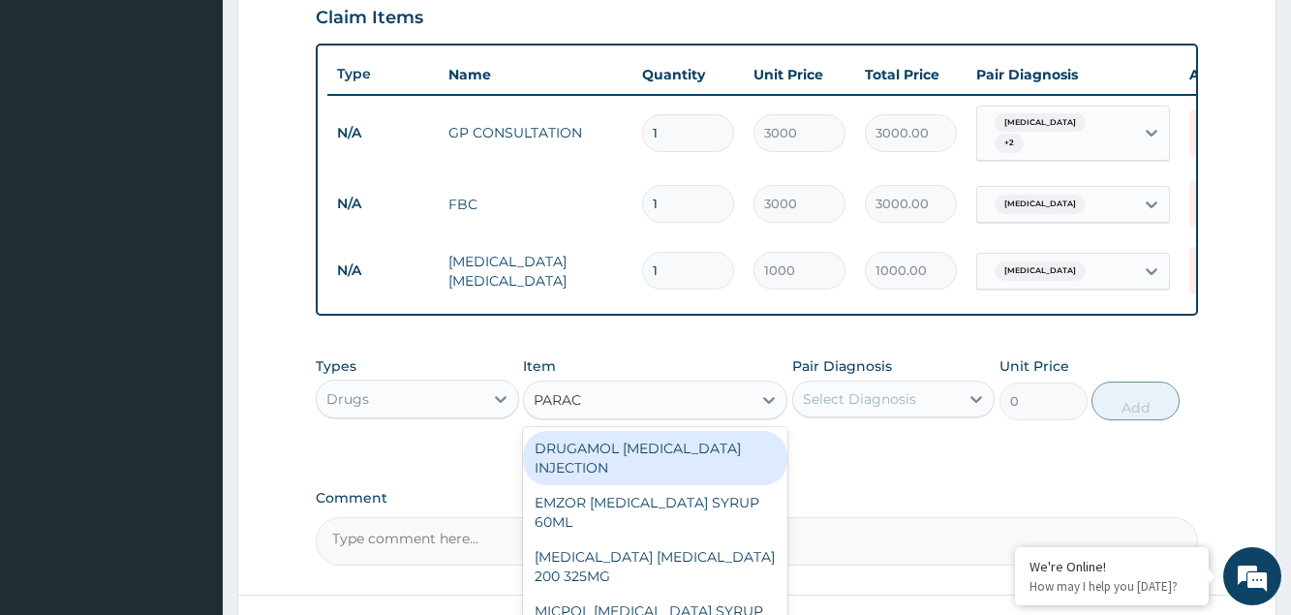
type input "PARACE"
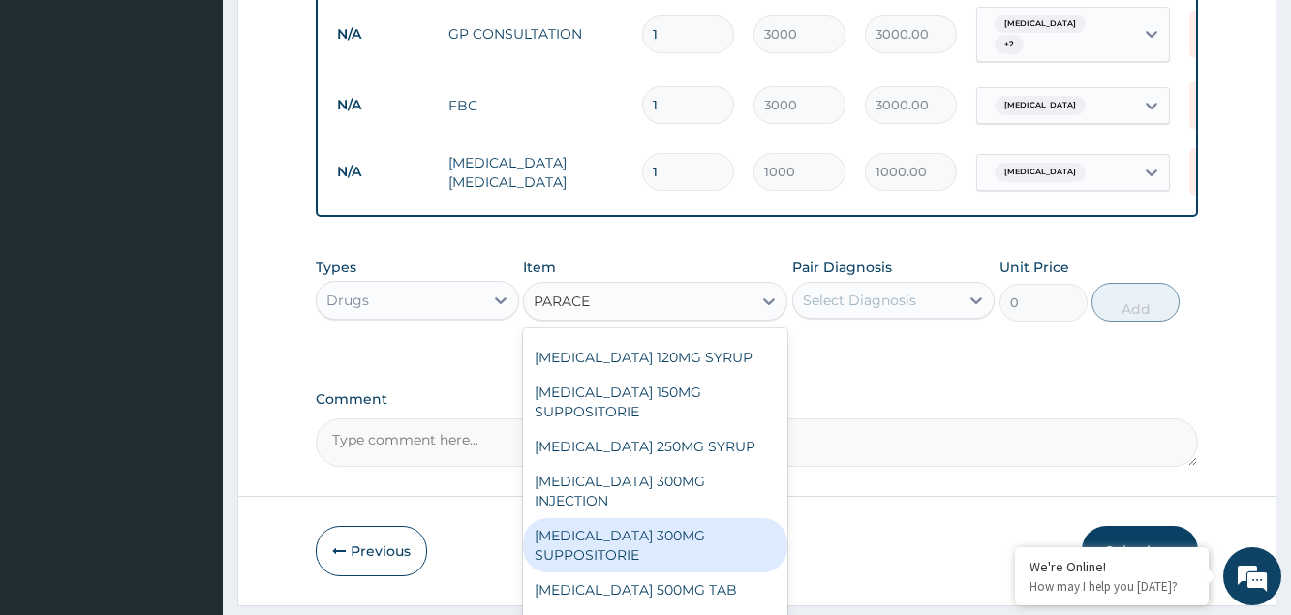
scroll to position [291, 0]
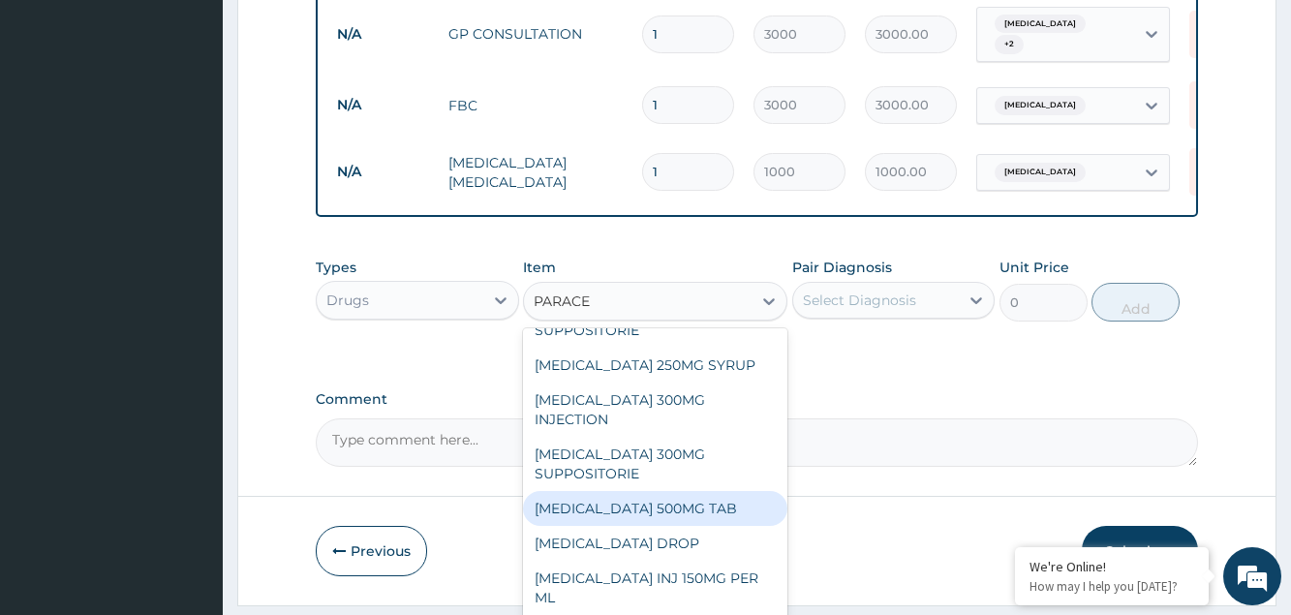
click at [670, 518] on div "[MEDICAL_DATA] 500MG TAB" at bounding box center [655, 508] width 264 height 35
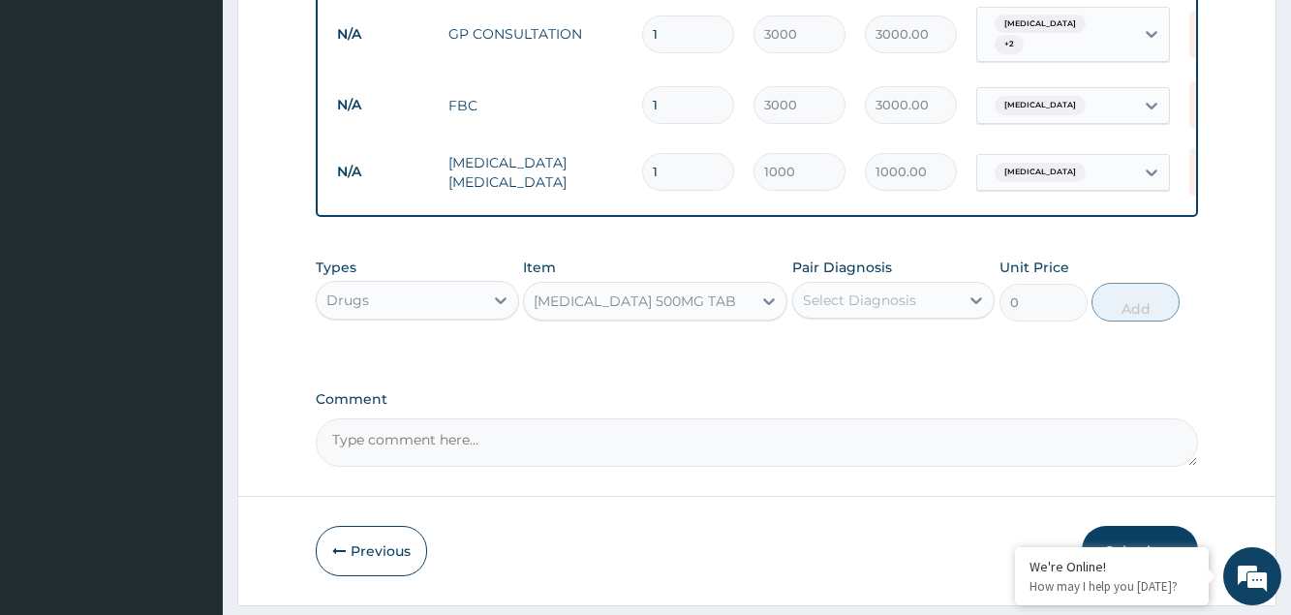
type input "20"
click at [860, 307] on div "Select Diagnosis" at bounding box center [859, 300] width 113 height 19
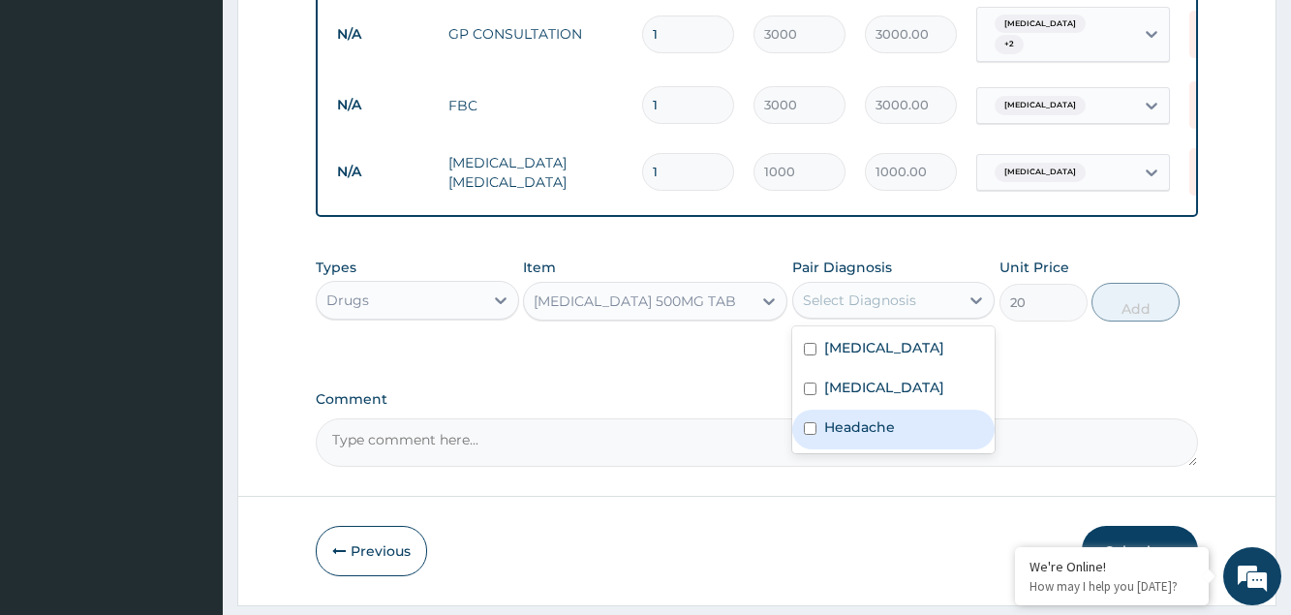
drag, startPoint x: 864, startPoint y: 457, endPoint x: 1009, endPoint y: 376, distance: 166.5
click at [865, 437] on label "Headache" at bounding box center [859, 426] width 71 height 19
checkbox input "true"
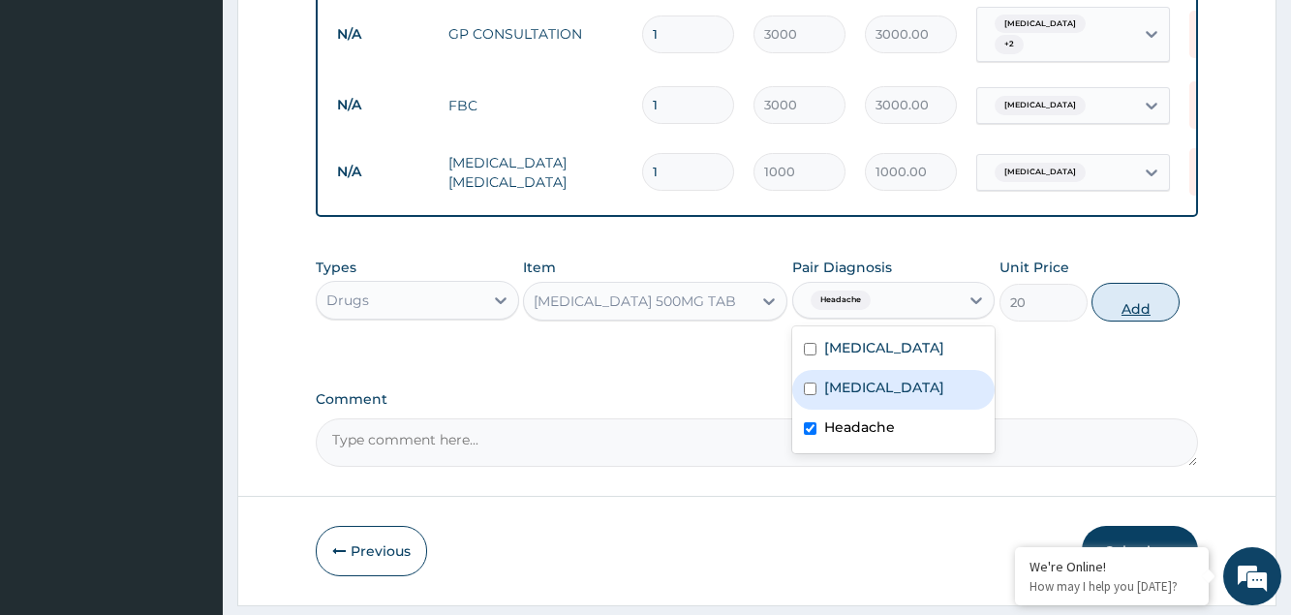
click at [1159, 318] on button "Add" at bounding box center [1135, 302] width 88 height 39
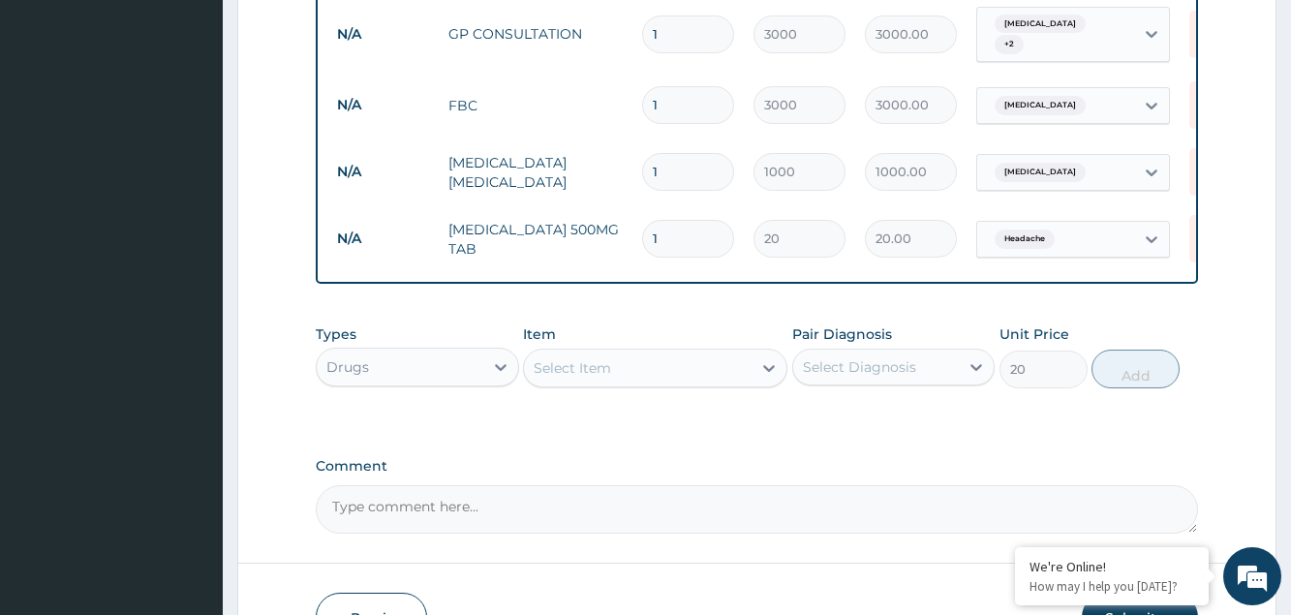
type input "0"
click at [606, 374] on div "Select Item" at bounding box center [572, 367] width 77 height 19
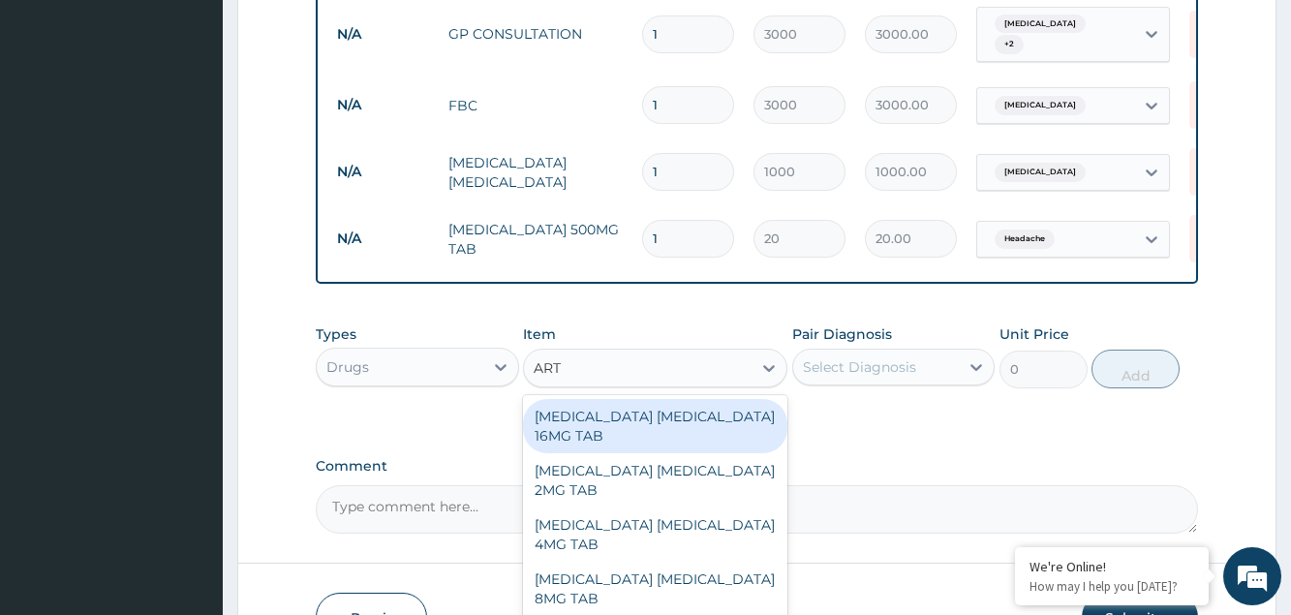
type input "ARTE"
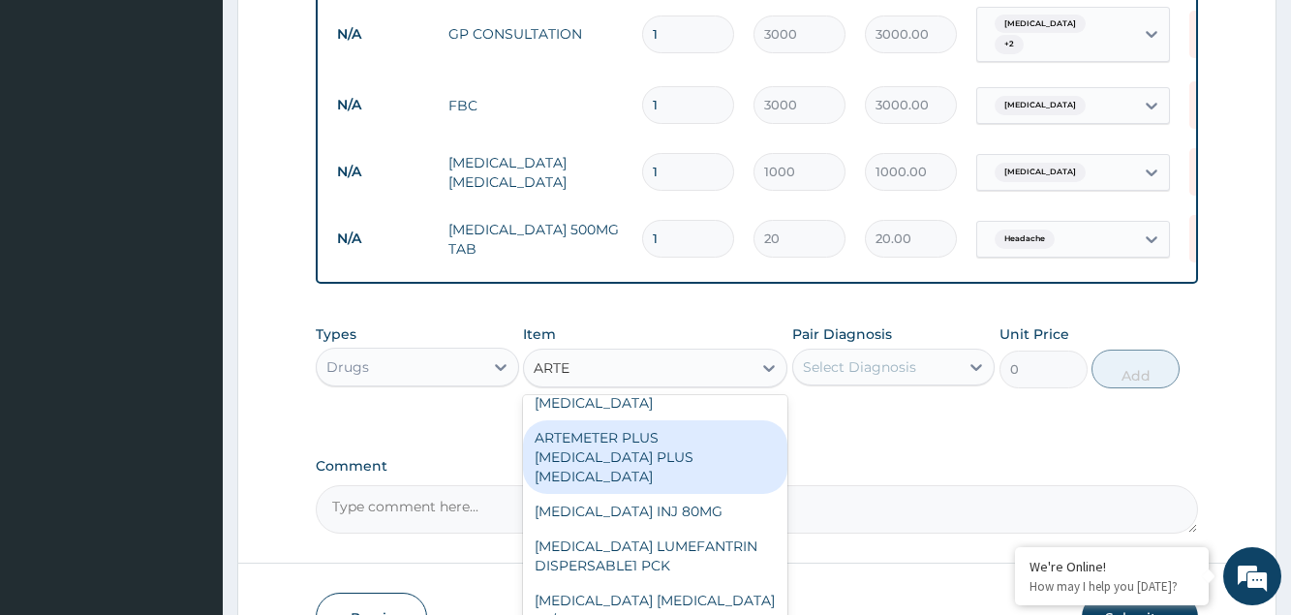
scroll to position [105, 0]
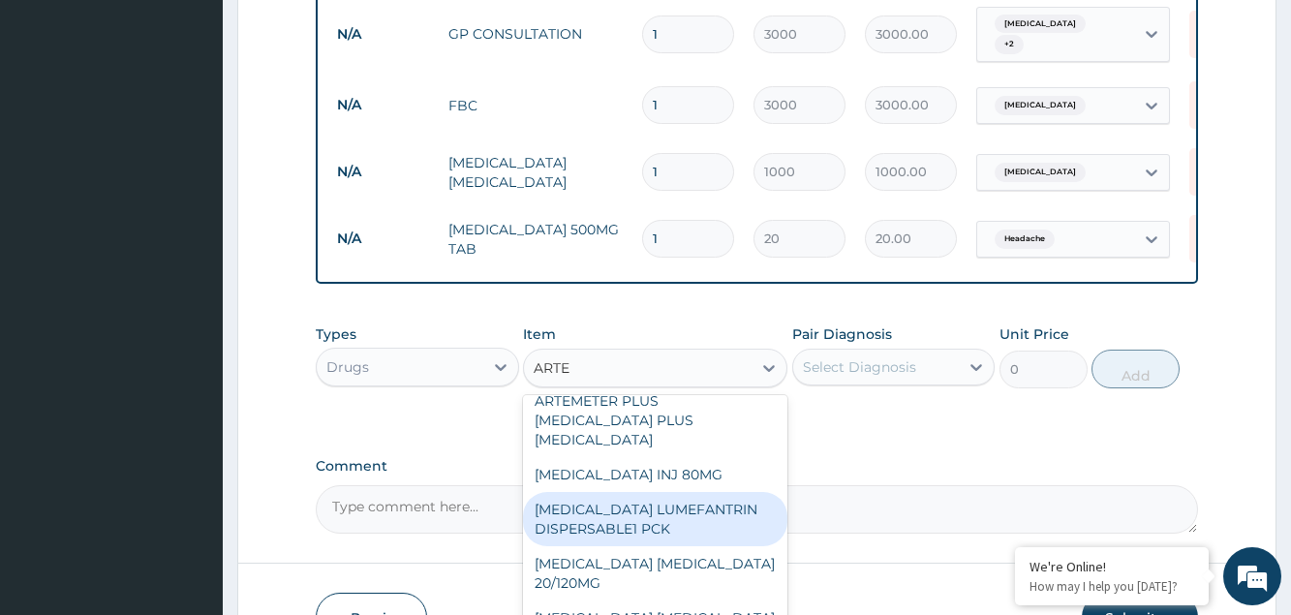
click at [626, 540] on div "[MEDICAL_DATA] LUMEFANTRIN DISPERSABLE1 PCK" at bounding box center [655, 519] width 264 height 54
type input "1200"
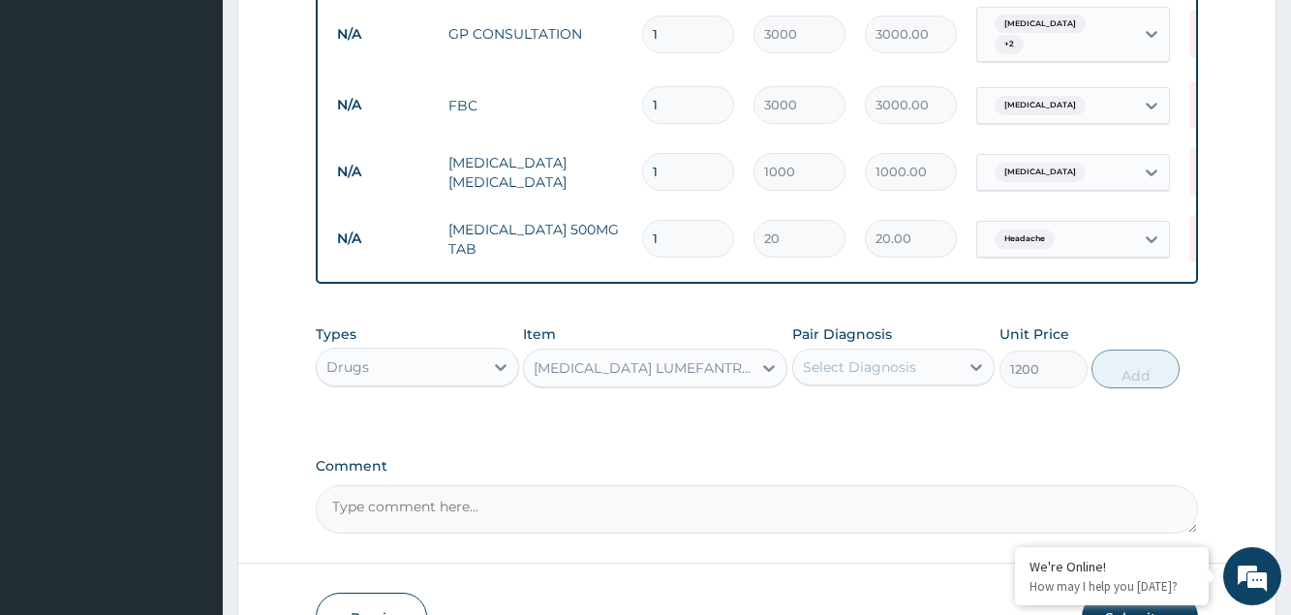
click at [835, 372] on div "Select Diagnosis" at bounding box center [859, 366] width 113 height 19
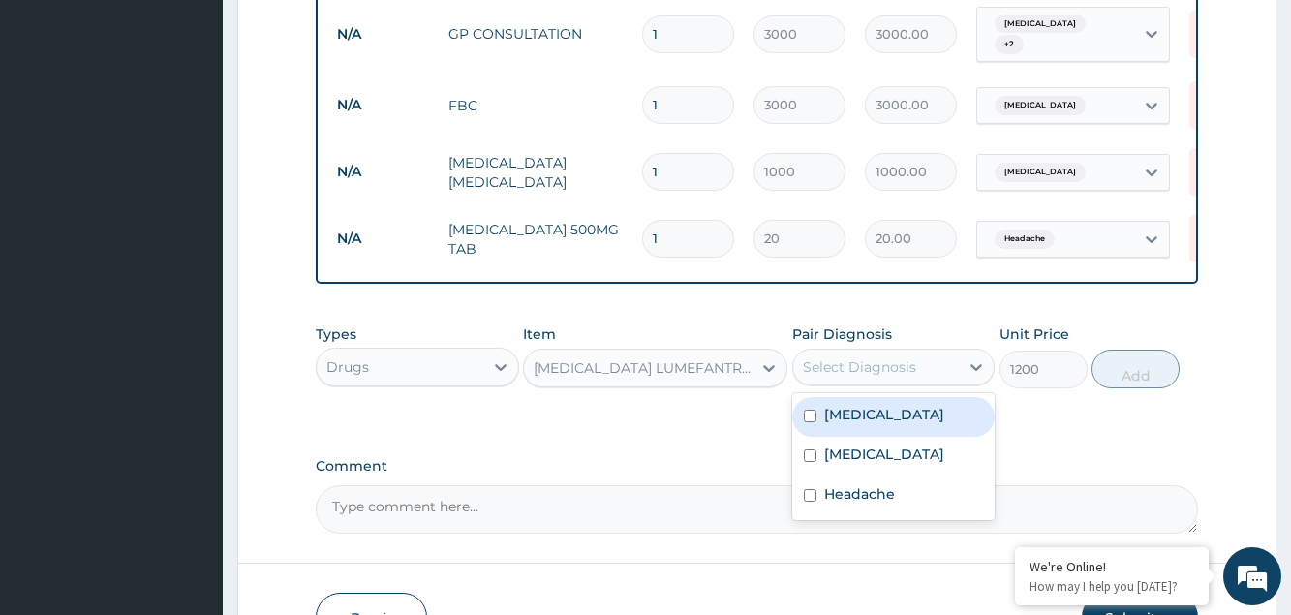
click at [851, 422] on label "[MEDICAL_DATA]" at bounding box center [884, 414] width 120 height 19
checkbox input "true"
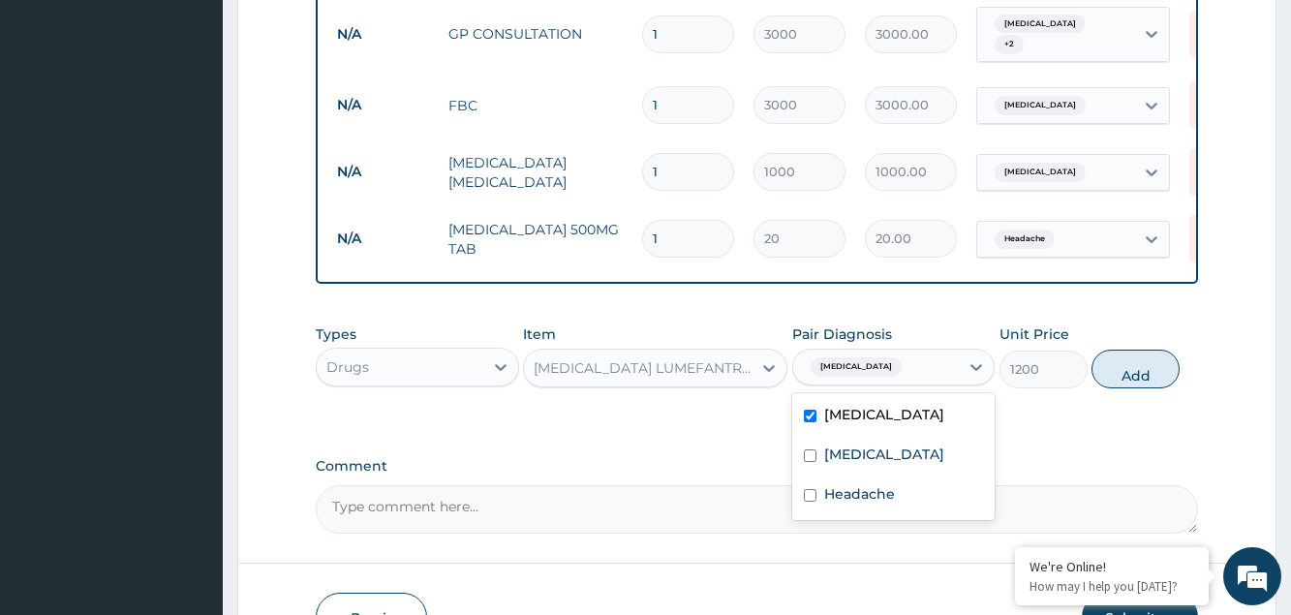
drag, startPoint x: 1114, startPoint y: 384, endPoint x: 1129, endPoint y: 378, distance: 16.9
click at [1122, 381] on button "Add" at bounding box center [1135, 369] width 88 height 39
type input "0"
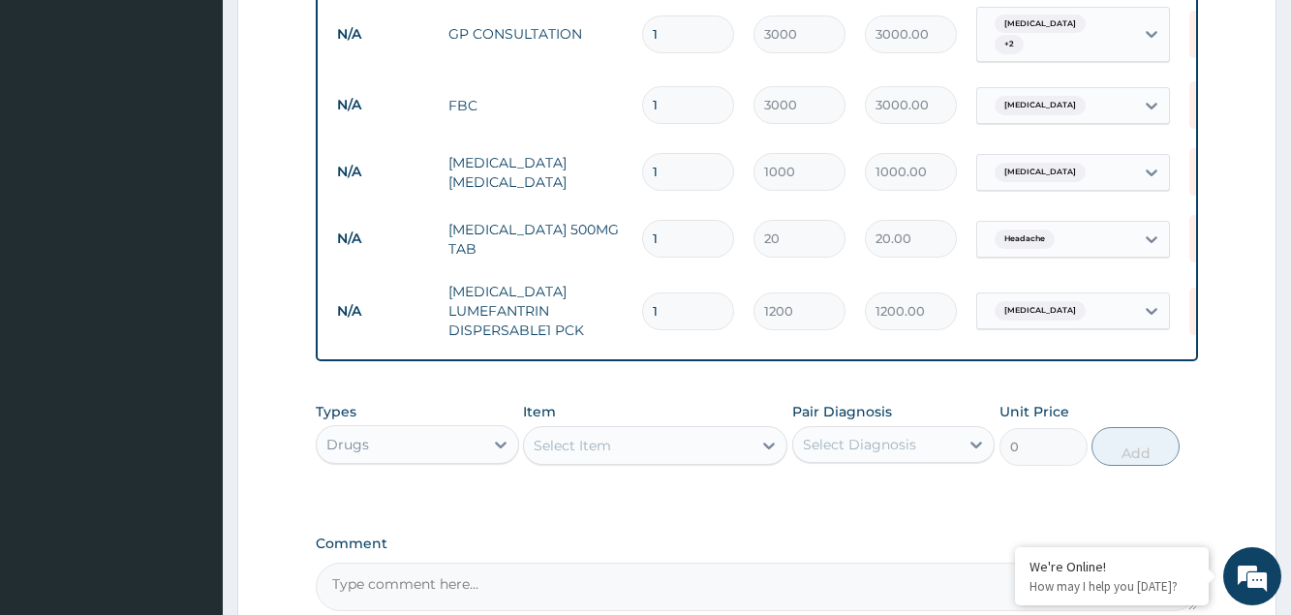
click at [692, 231] on input "1" at bounding box center [688, 239] width 92 height 38
type input "18"
type input "360.00"
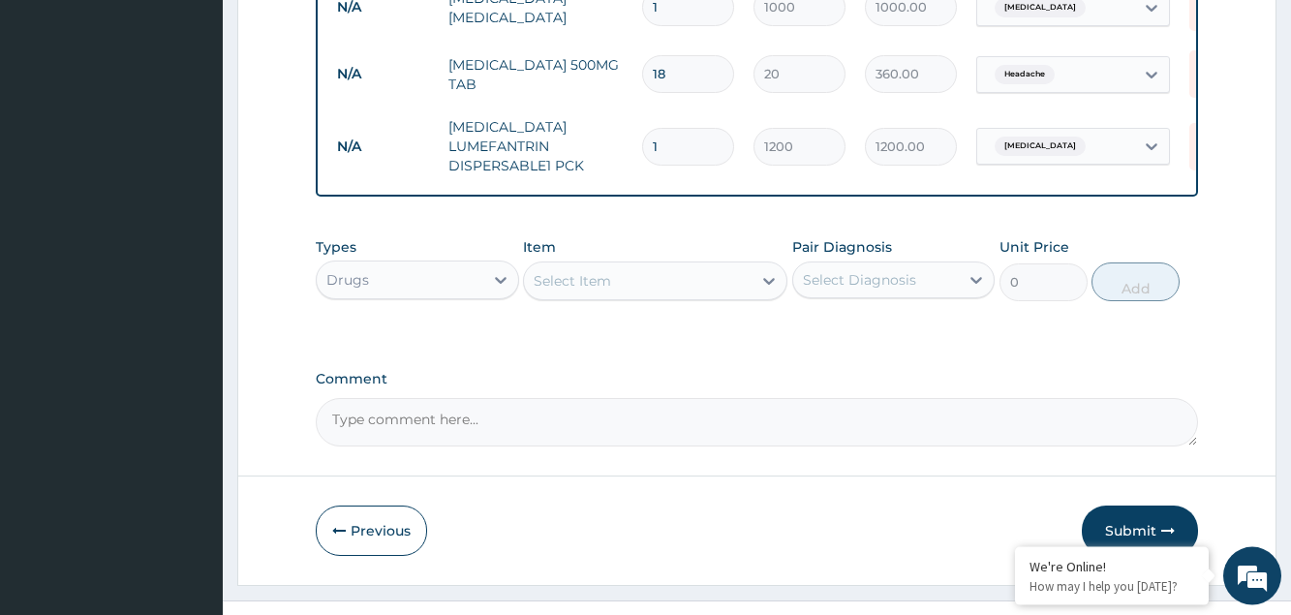
scroll to position [984, 0]
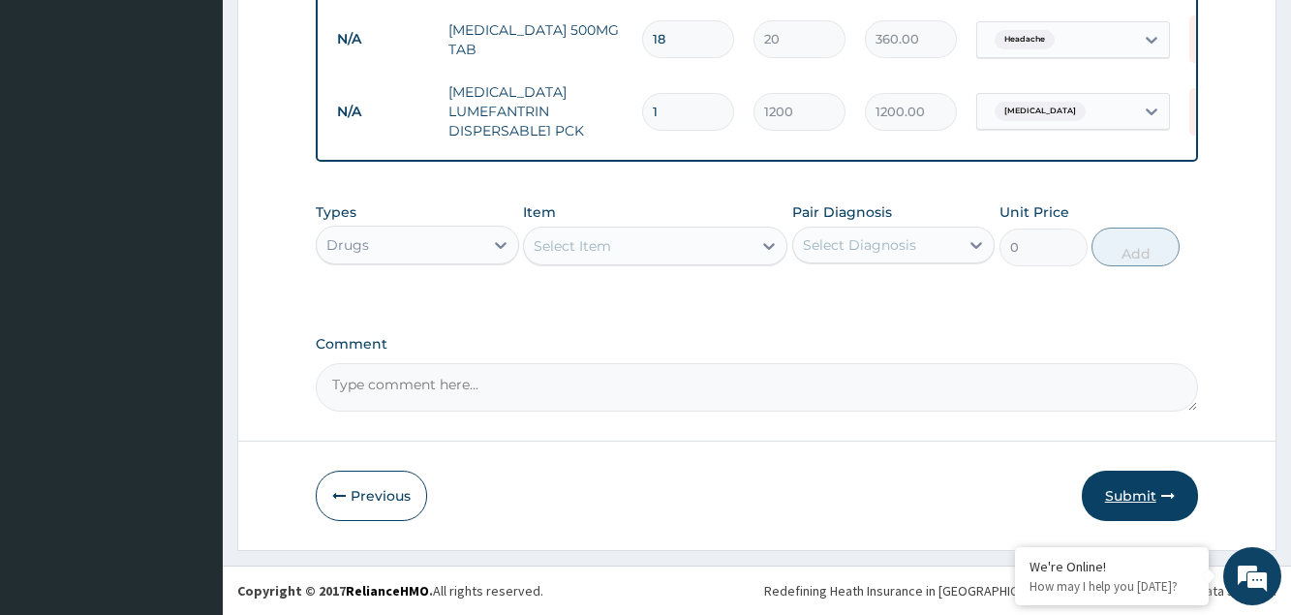
type input "18"
click at [1128, 495] on button "Submit" at bounding box center [1140, 496] width 116 height 50
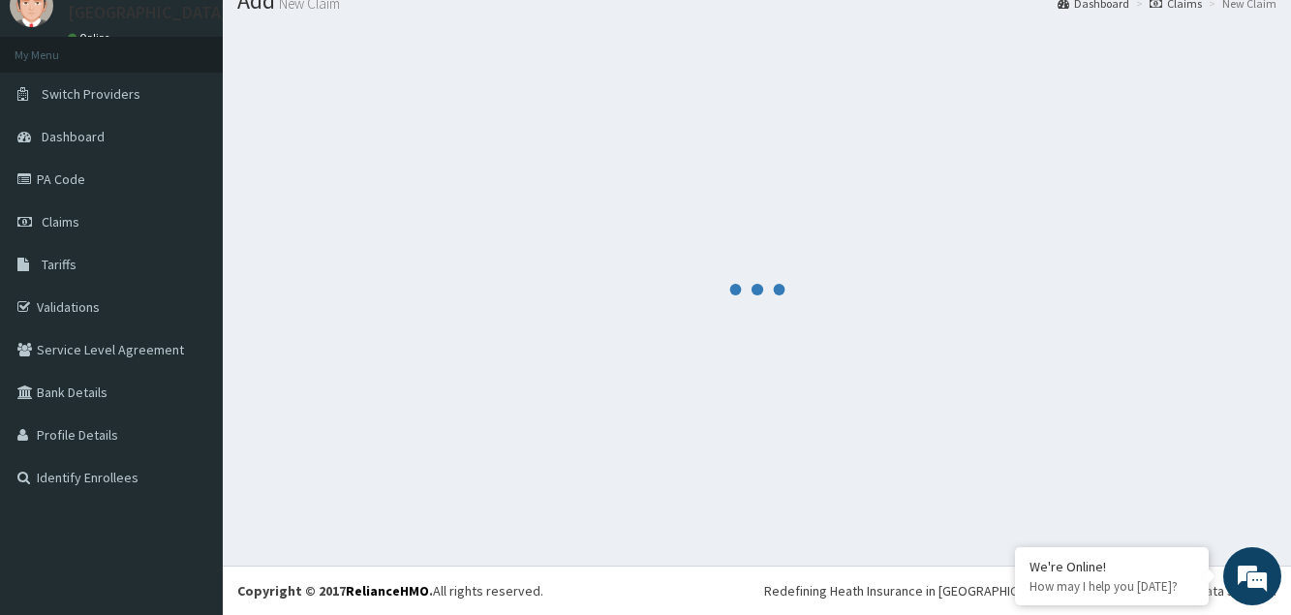
scroll to position [75, 0]
